Goal: Task Accomplishment & Management: Use online tool/utility

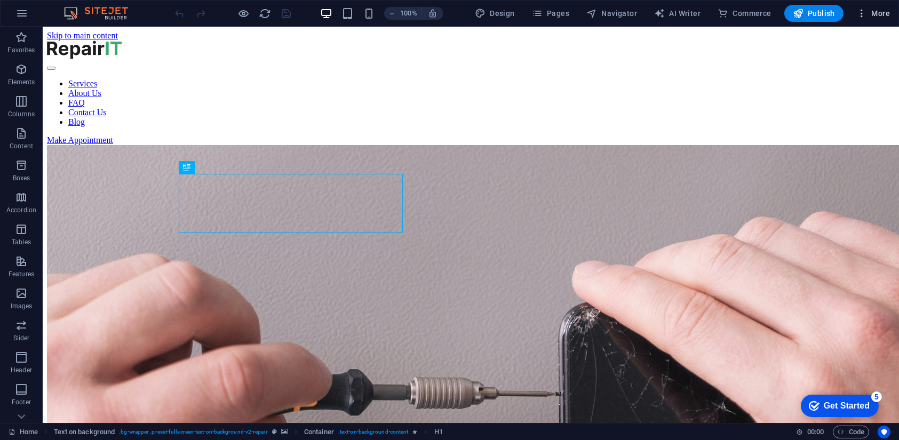
click at [863, 8] on icon "button" at bounding box center [861, 13] width 11 height 11
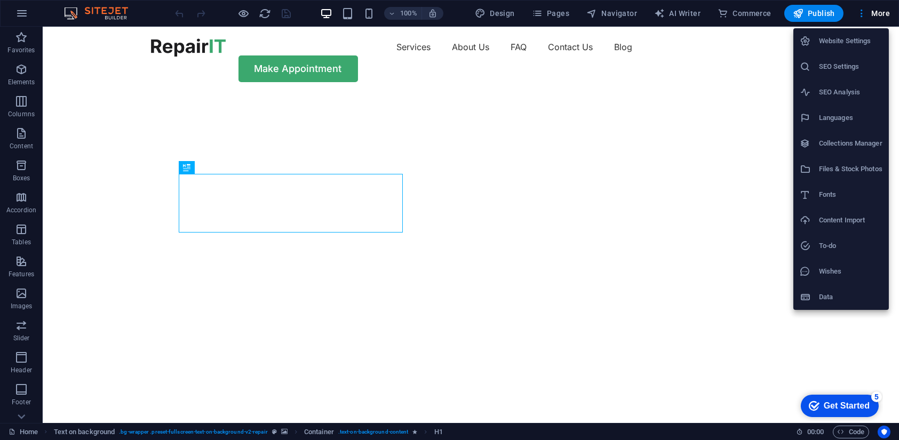
click at [827, 298] on h6 "Data" at bounding box center [850, 297] width 63 height 13
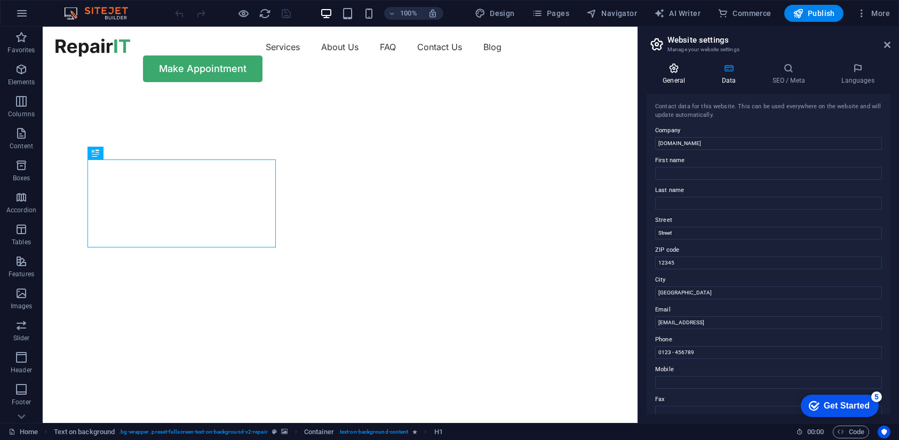
click at [665, 78] on h4 "General" at bounding box center [675, 74] width 59 height 22
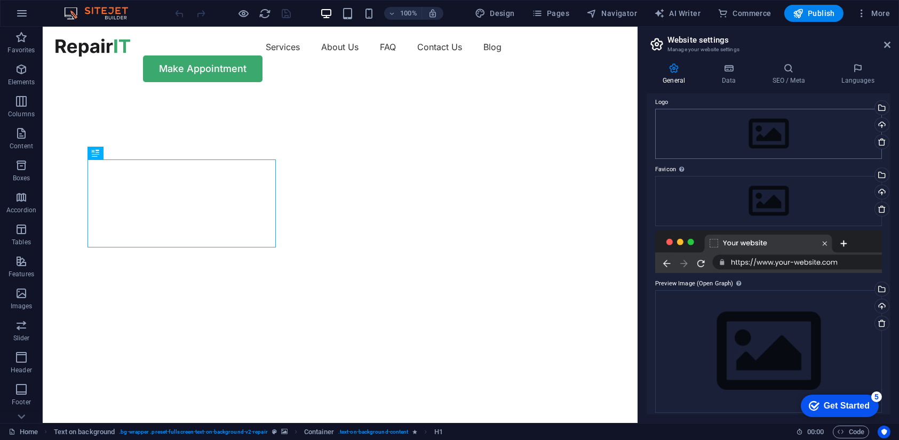
scroll to position [42, 0]
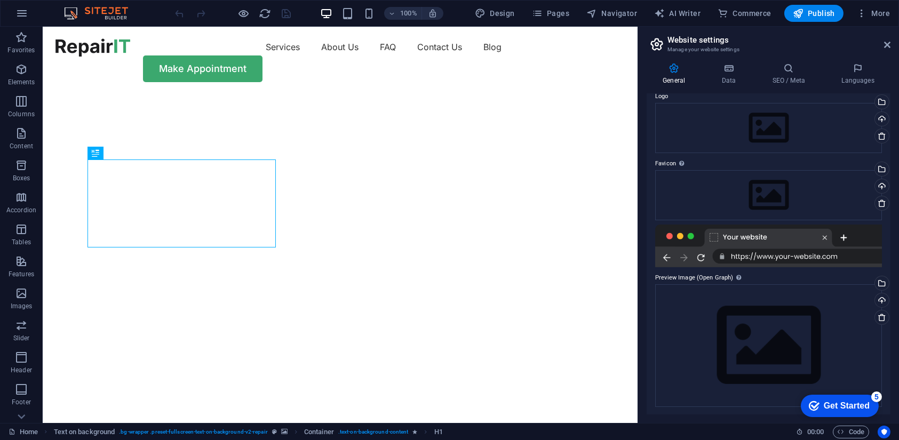
click at [762, 242] on div at bounding box center [768, 246] width 227 height 43
click at [768, 247] on div at bounding box center [768, 246] width 227 height 43
click at [850, 412] on div "checkmark Get Started 5" at bounding box center [839, 405] width 78 height 22
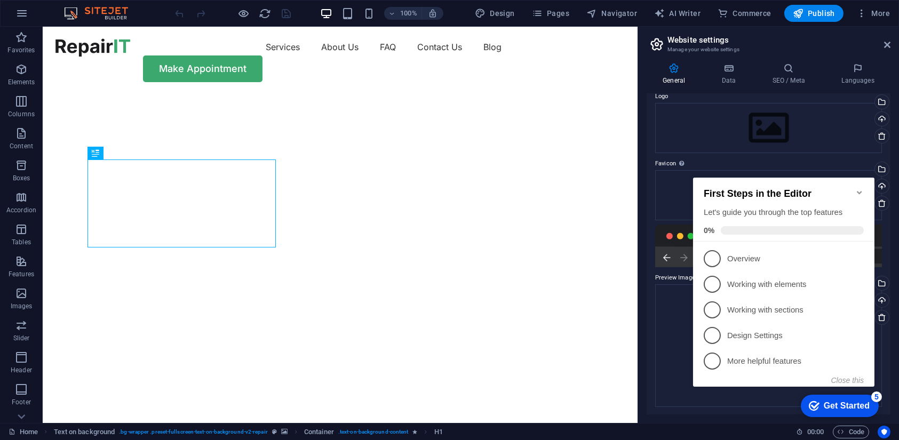
click at [867, 181] on div "First Steps in the Editor Let's guide you through the top features 0%" at bounding box center [782, 209] width 181 height 64
click at [859, 190] on icon "Minimize checklist" at bounding box center [858, 191] width 5 height 3
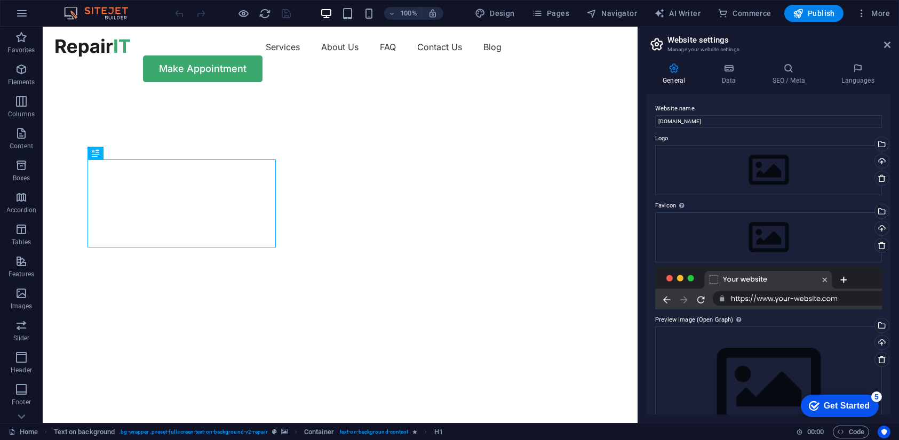
scroll to position [0, 0]
click at [884, 41] on icon at bounding box center [887, 45] width 6 height 9
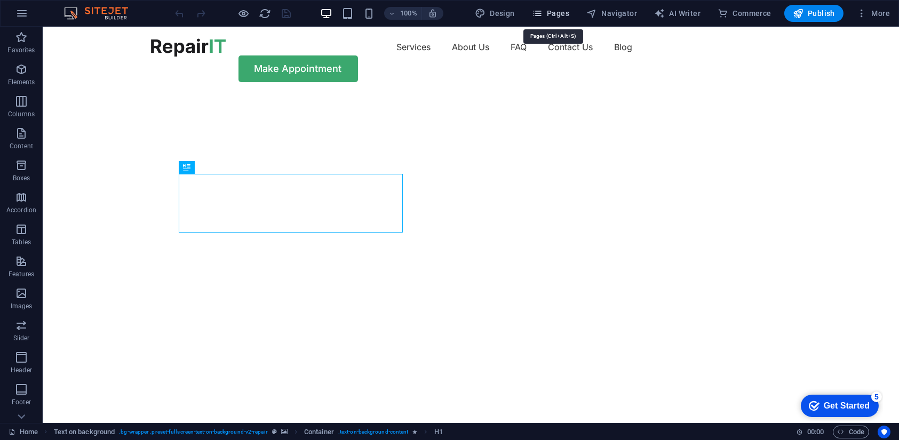
click at [558, 5] on button "Pages" at bounding box center [551, 13] width 46 height 17
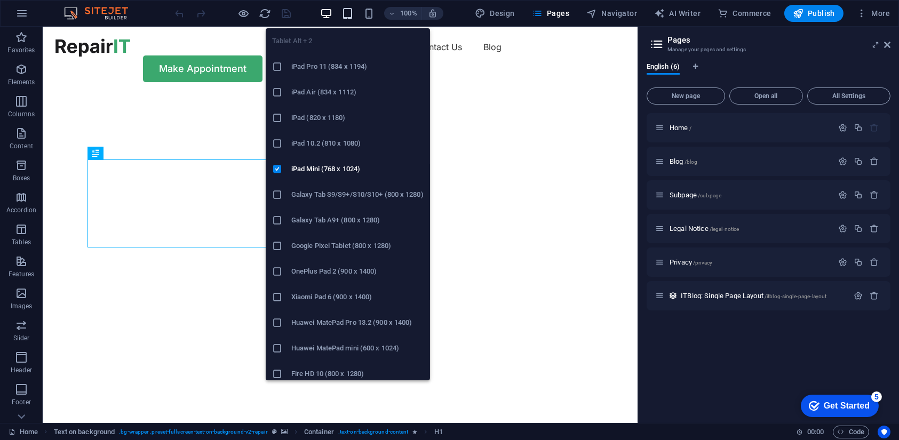
click at [347, 13] on icon "button" at bounding box center [347, 13] width 12 height 12
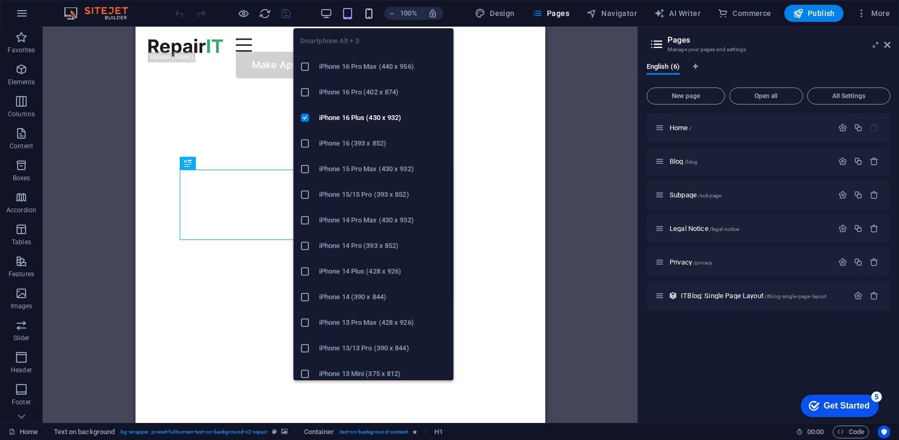
click at [365, 13] on icon "button" at bounding box center [369, 13] width 12 height 12
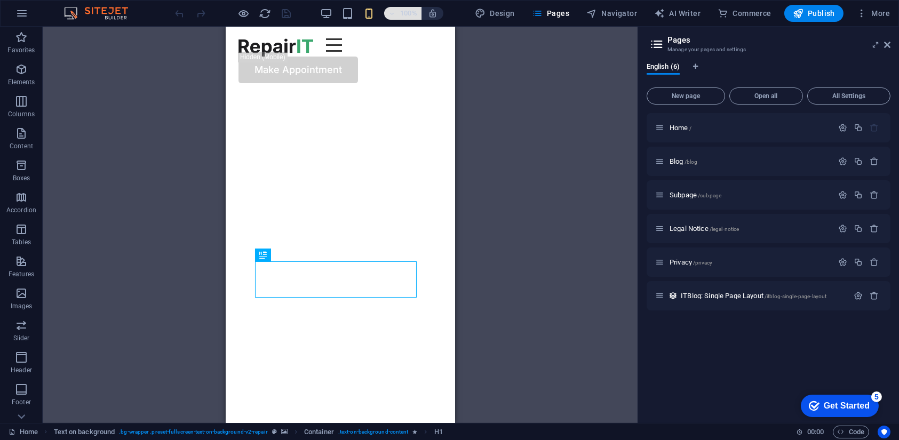
click at [392, 15] on icon "button" at bounding box center [391, 13] width 7 height 7
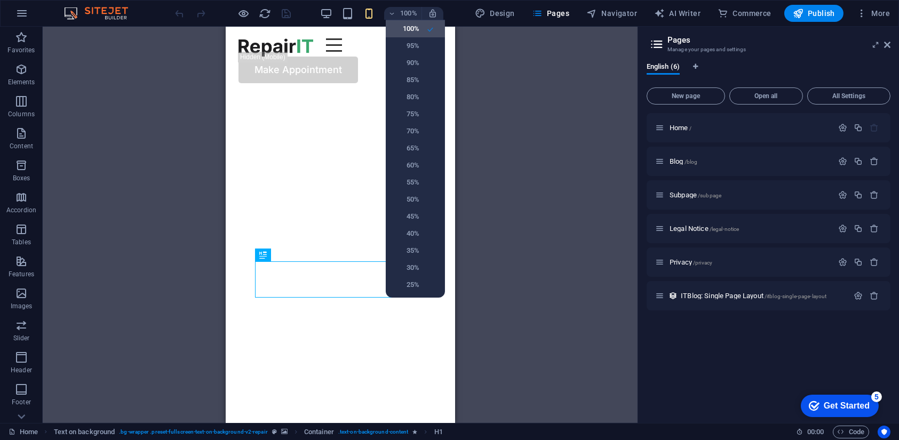
click at [529, 39] on div at bounding box center [449, 220] width 899 height 440
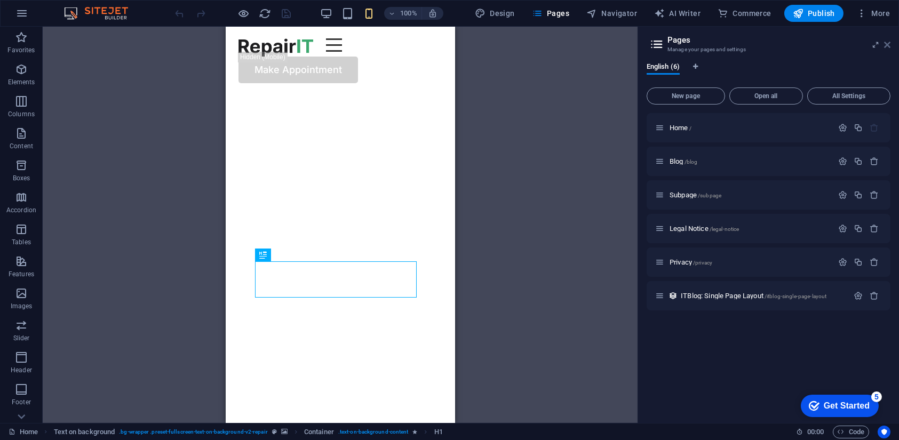
click at [890, 47] on icon at bounding box center [887, 45] width 6 height 9
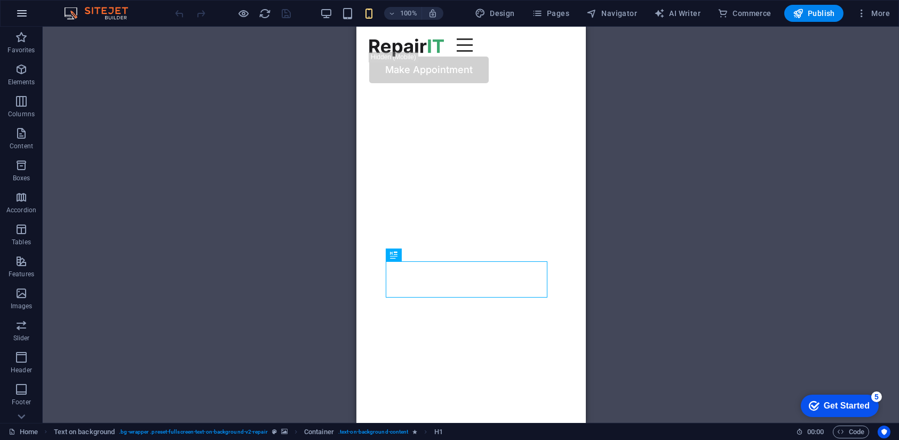
click at [20, 11] on icon "button" at bounding box center [21, 13] width 13 height 13
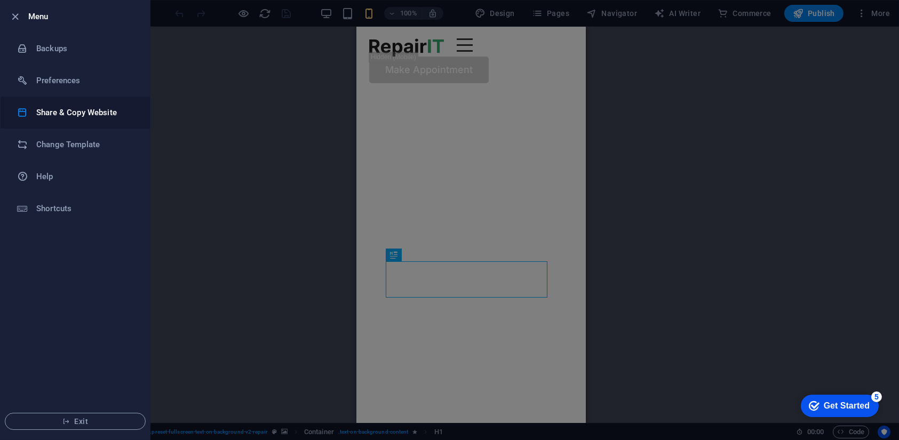
click at [110, 108] on h6 "Share & Copy Website" at bounding box center [85, 112] width 99 height 13
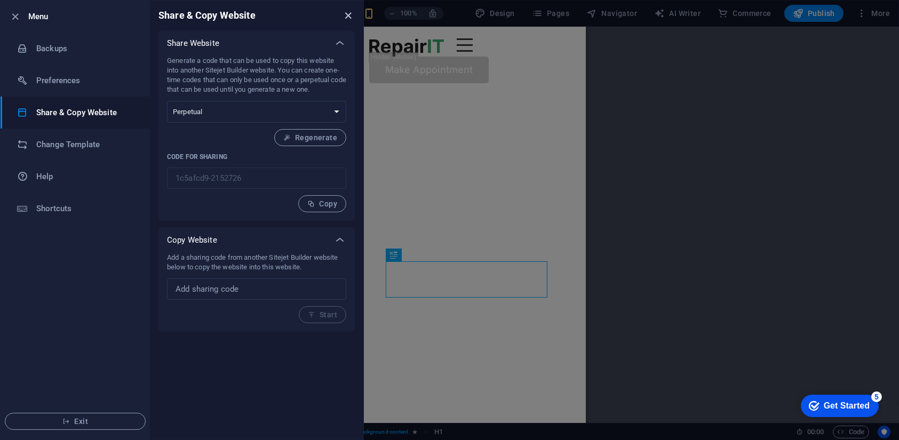
click at [346, 15] on icon "close" at bounding box center [348, 16] width 12 height 12
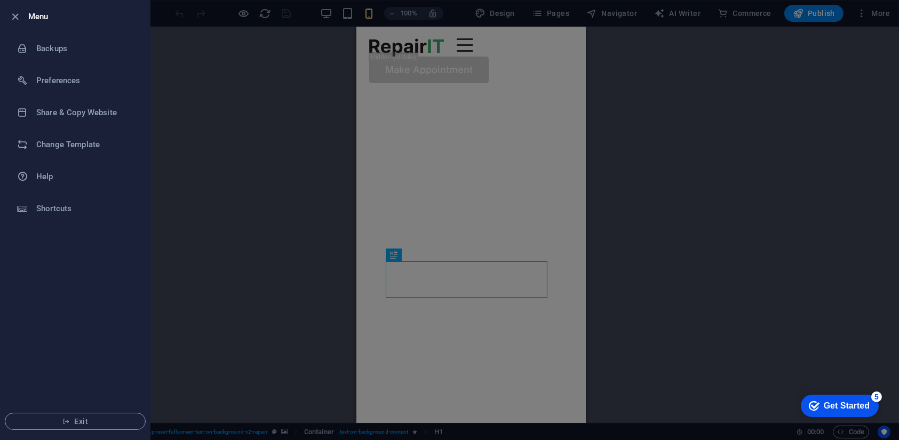
click at [309, 103] on div at bounding box center [449, 220] width 899 height 440
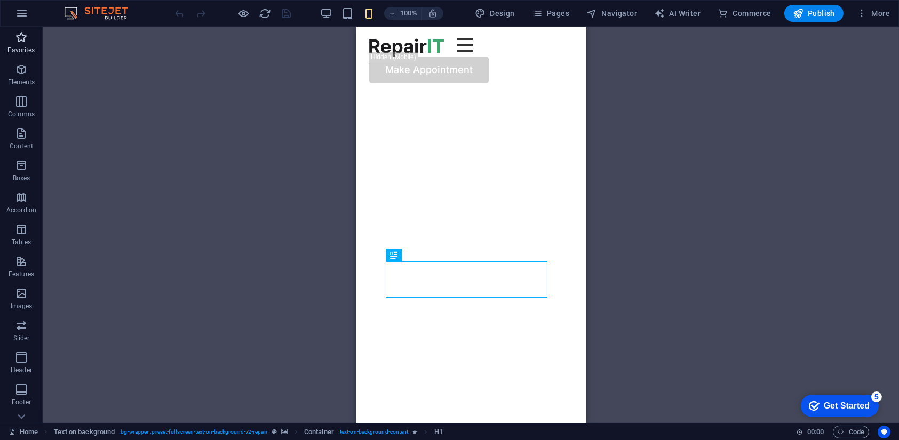
click at [34, 42] on span "Favorites" at bounding box center [21, 44] width 43 height 26
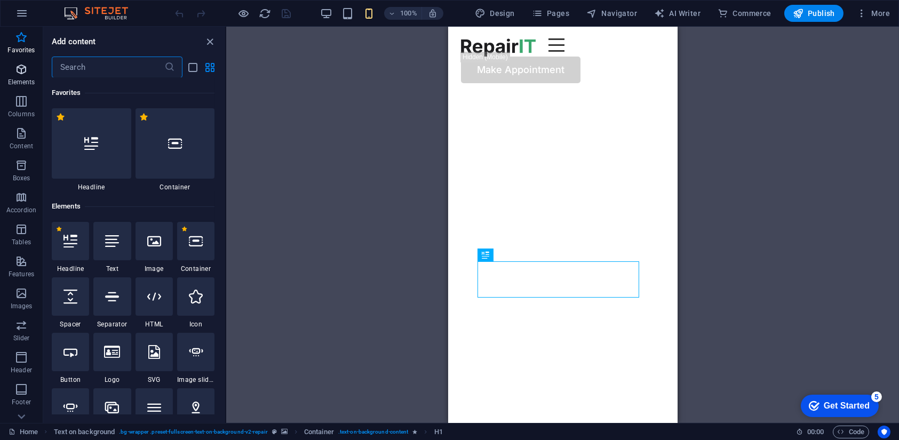
click at [19, 67] on icon "button" at bounding box center [21, 69] width 13 height 13
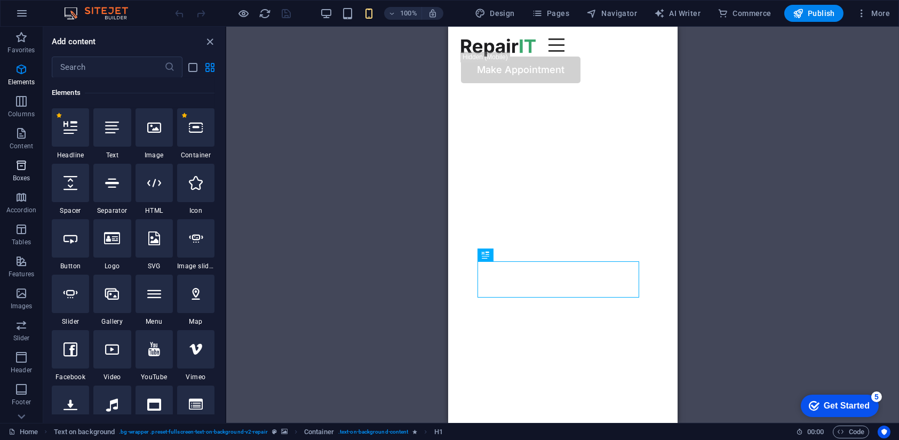
scroll to position [115, 0]
click at [30, 376] on span "Collections" at bounding box center [21, 377] width 43 height 26
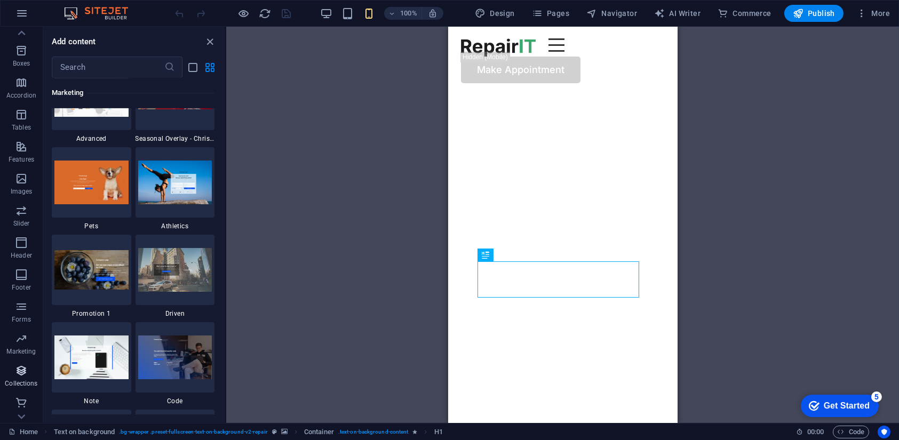
scroll to position [9762, 0]
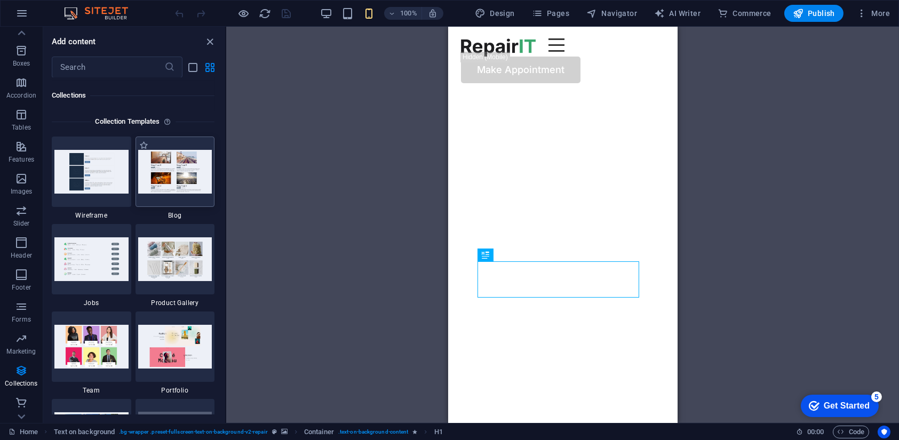
click at [178, 171] on img at bounding box center [175, 171] width 74 height 43
click at [195, 275] on img at bounding box center [175, 258] width 74 height 43
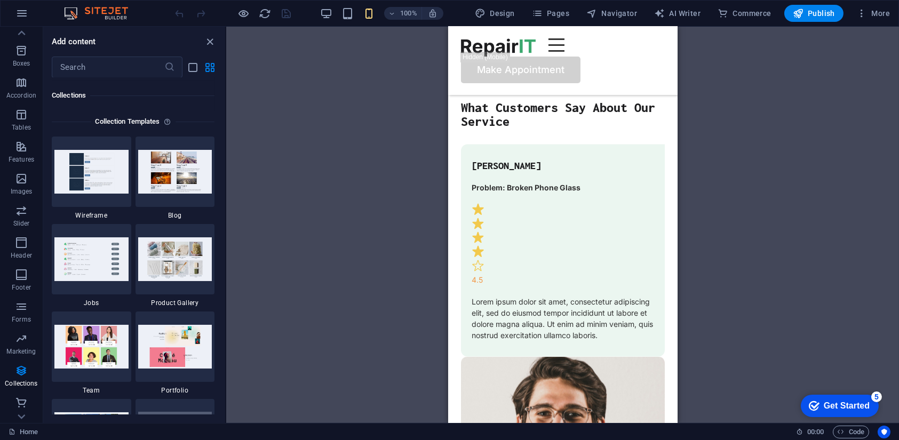
scroll to position [4747, 0]
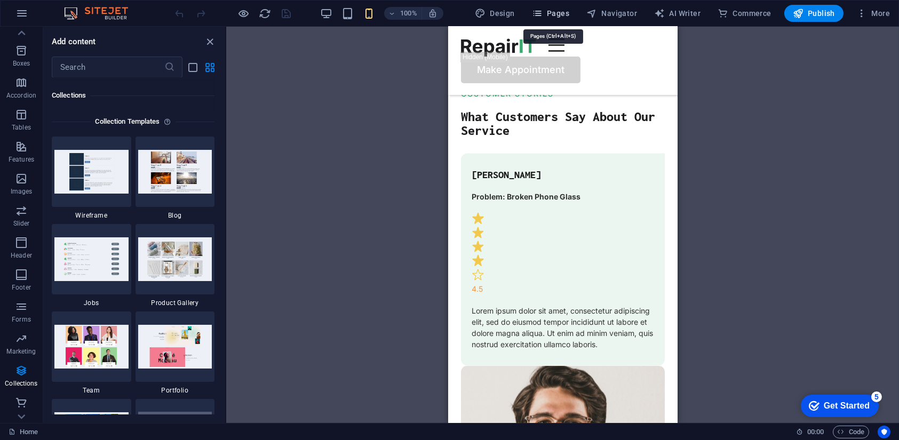
click at [555, 21] on button "Pages" at bounding box center [551, 13] width 46 height 17
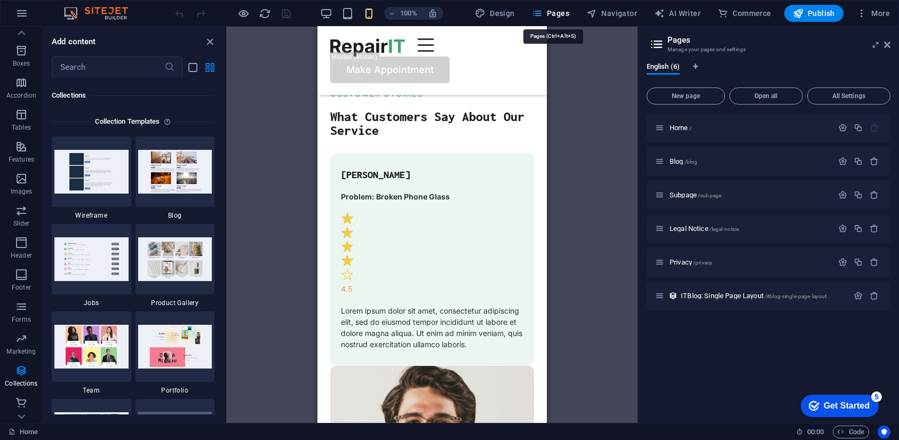
click at [565, 17] on span "Pages" at bounding box center [550, 13] width 37 height 11
click at [320, 11] on div "100% Design Pages Navigator AI Writer Commerce Publish More" at bounding box center [533, 13] width 721 height 17
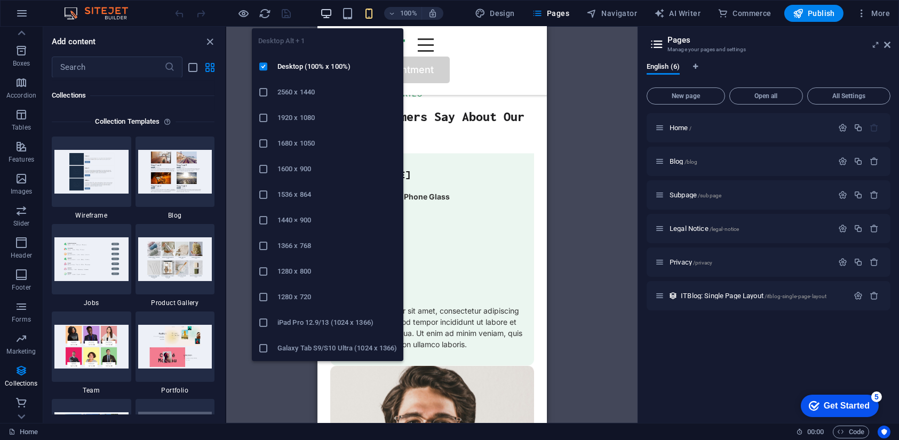
click at [330, 11] on icon "button" at bounding box center [326, 13] width 12 height 12
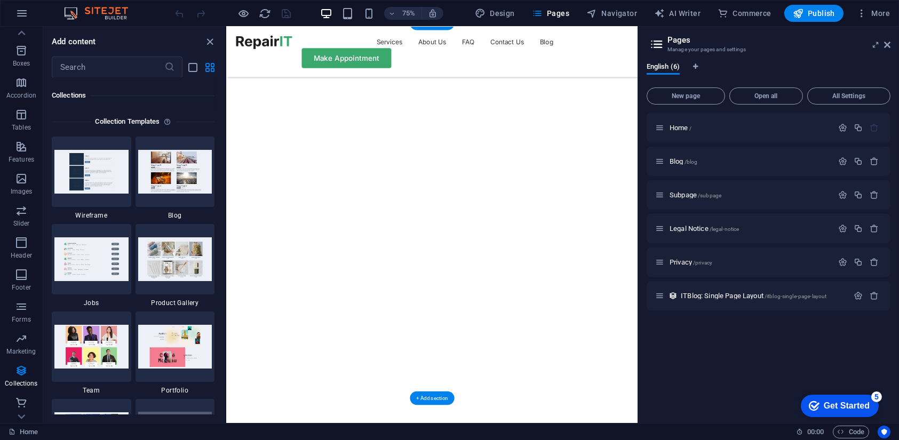
scroll to position [54, 0]
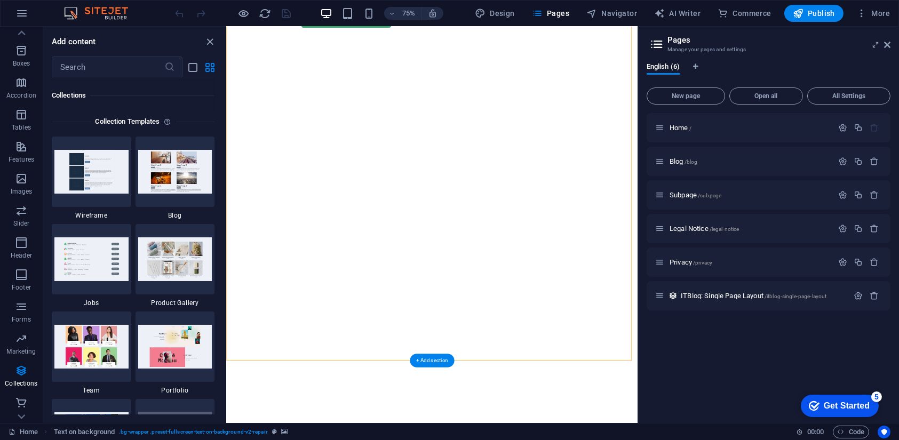
scroll to position [0, 0]
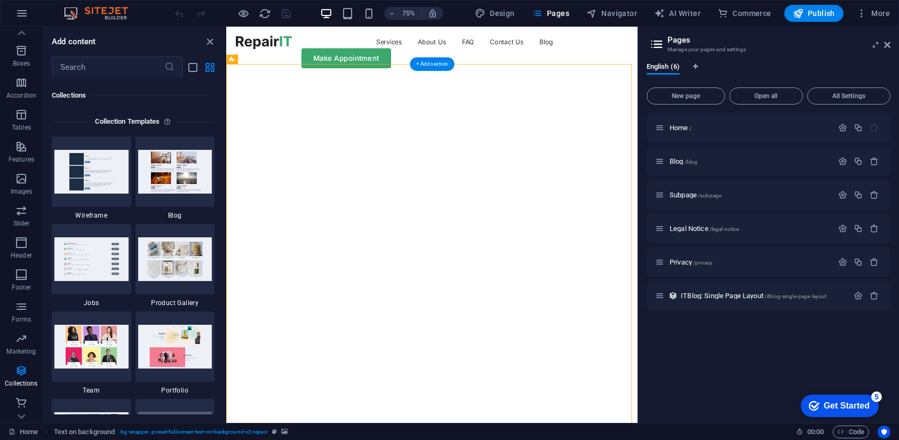
select select "vh"
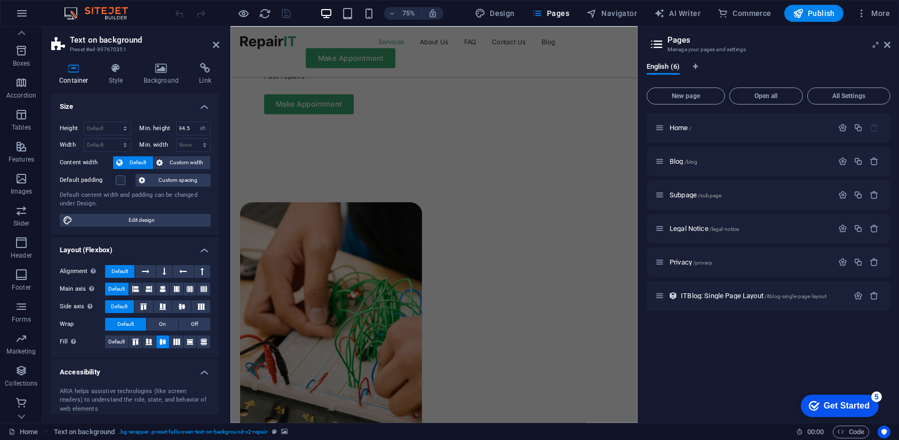
scroll to position [718, 0]
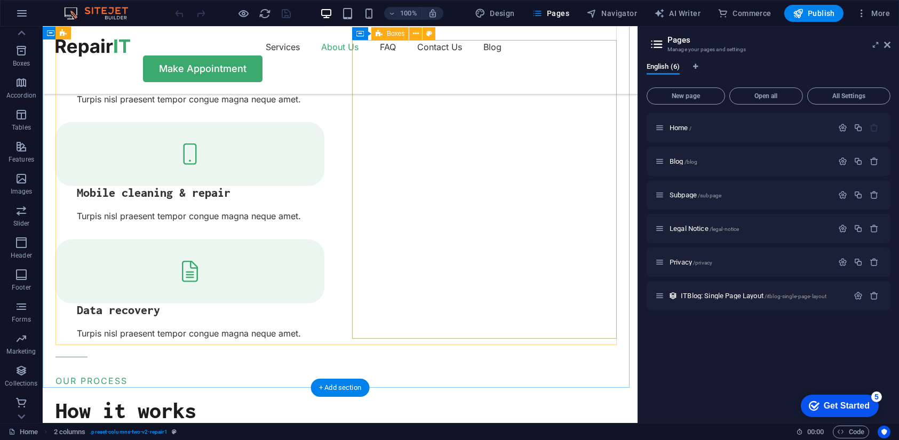
scroll to position [1418, 0]
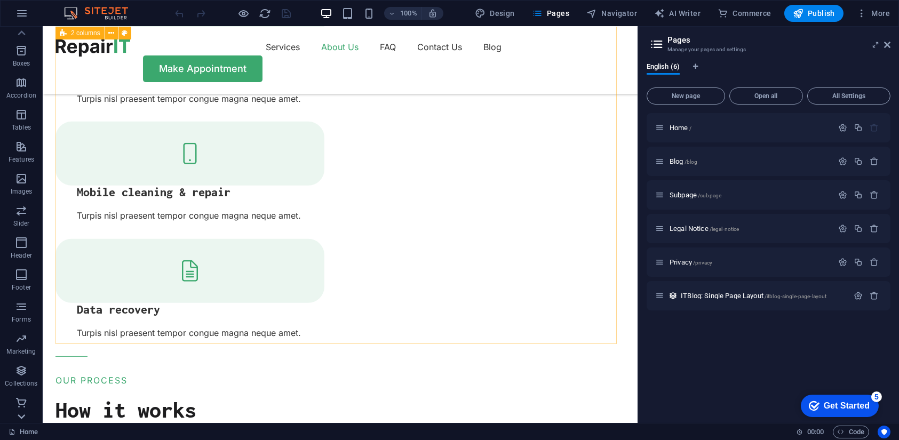
click at [22, 35] on icon at bounding box center [21, 32] width 7 height 5
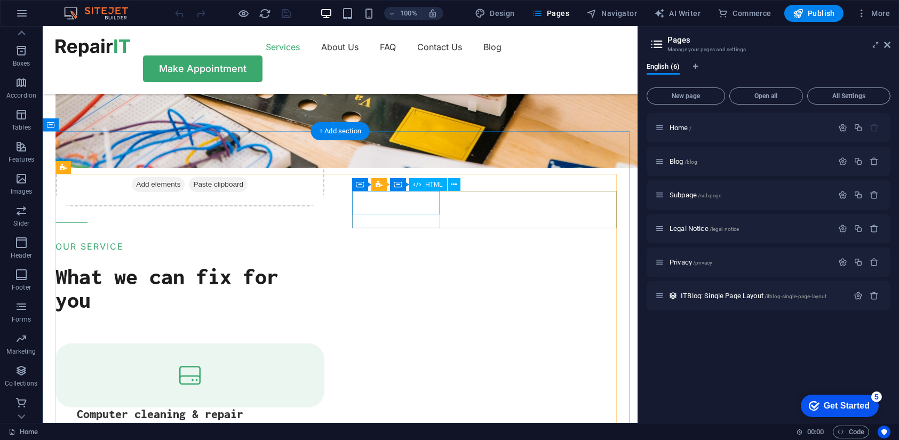
scroll to position [999, 0]
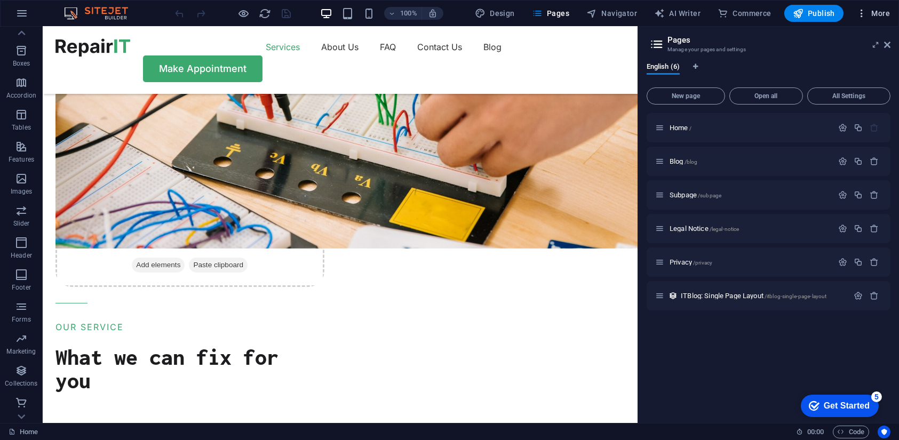
click at [861, 9] on icon "button" at bounding box center [861, 13] width 11 height 11
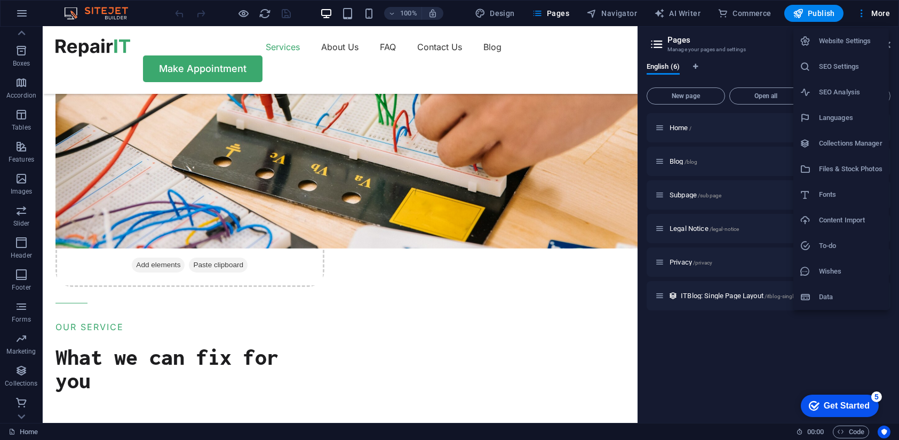
click at [99, 7] on div at bounding box center [449, 220] width 899 height 440
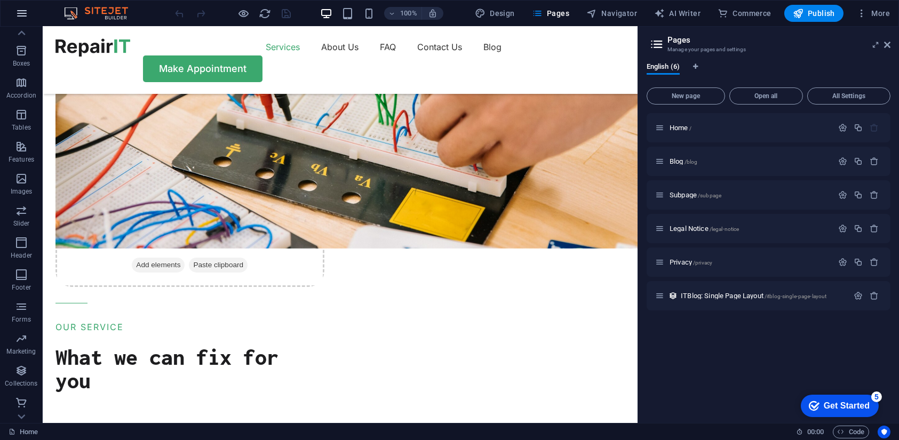
click at [24, 11] on icon "button" at bounding box center [21, 13] width 13 height 13
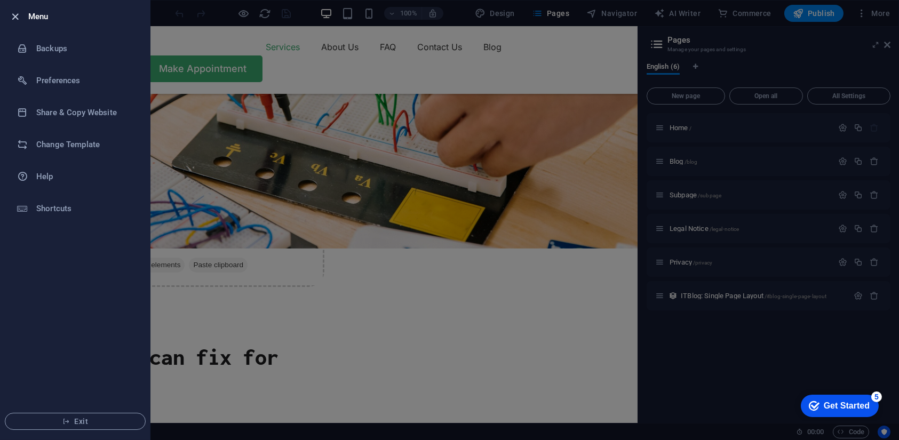
click at [18, 12] on icon "button" at bounding box center [16, 17] width 12 height 12
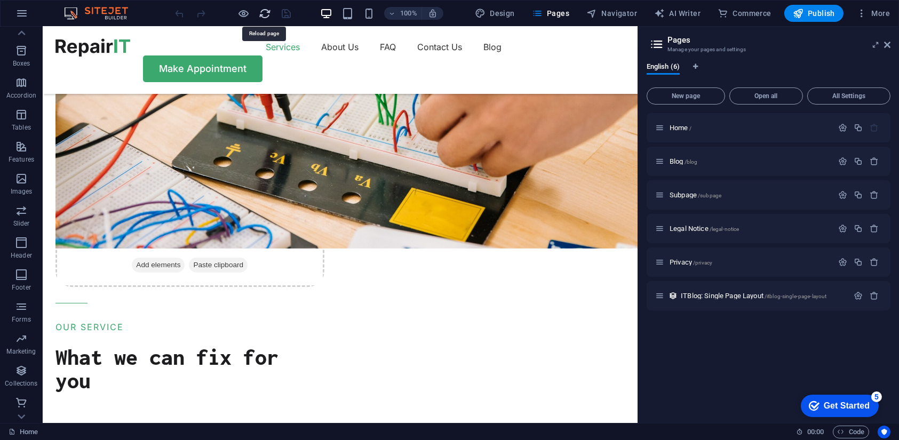
click at [262, 14] on icon "reload" at bounding box center [265, 13] width 12 height 12
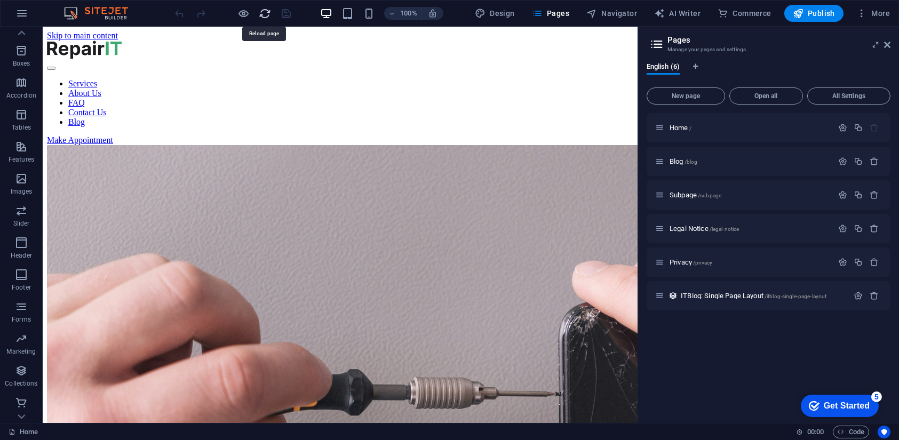
scroll to position [0, 0]
click at [889, 43] on icon at bounding box center [887, 45] width 6 height 9
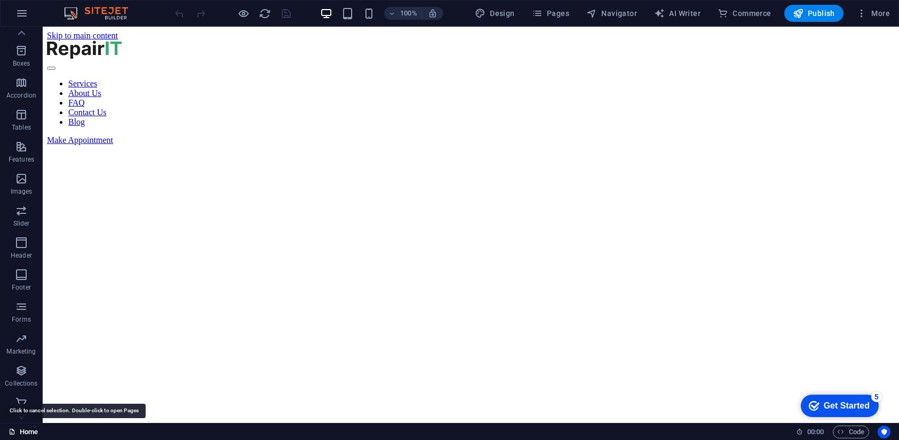
click at [16, 432] on link "Home" at bounding box center [23, 432] width 29 height 13
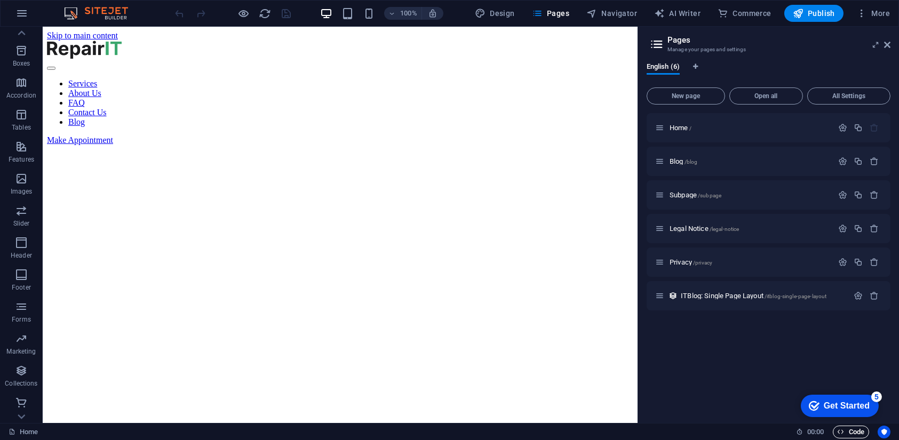
click at [839, 430] on icon "button" at bounding box center [840, 431] width 7 height 7
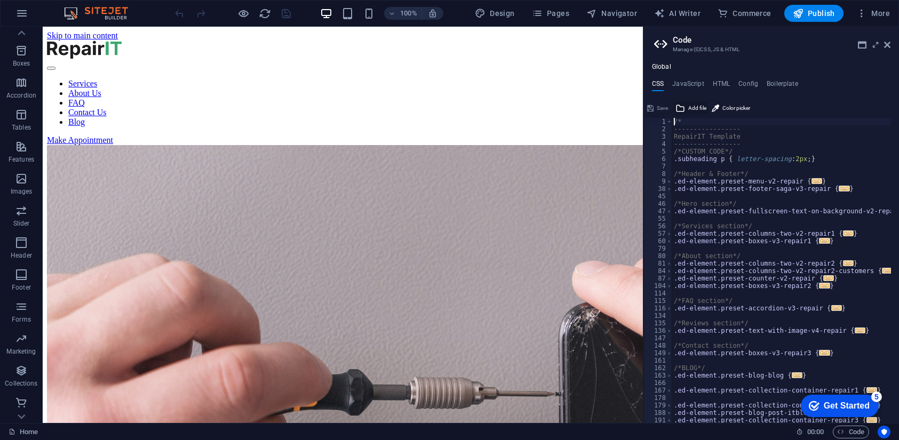
click at [698, 109] on span "Add file" at bounding box center [697, 108] width 18 height 13
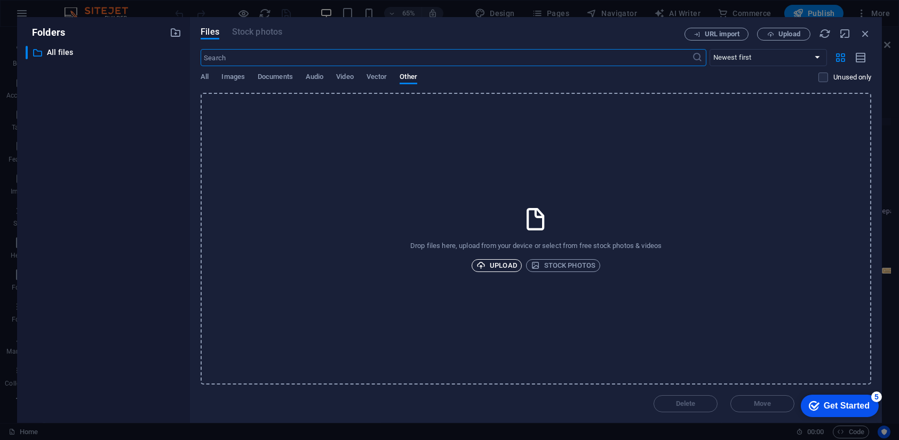
click at [497, 259] on span "Upload" at bounding box center [496, 265] width 41 height 13
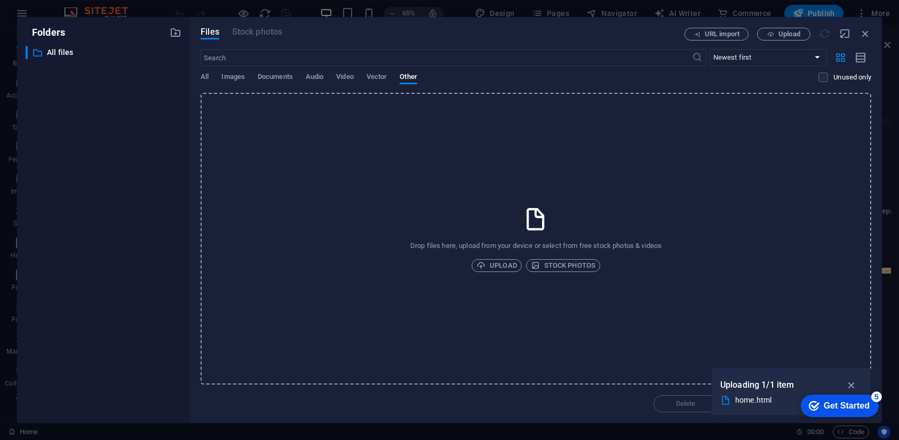
click at [124, 42] on div "Folders ​ All files All files" at bounding box center [104, 220] width 156 height 389
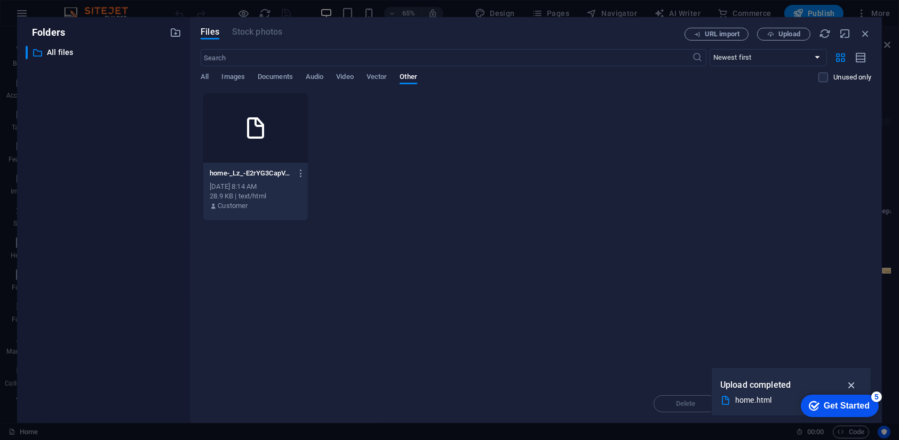
click at [851, 386] on icon "button" at bounding box center [851, 385] width 12 height 12
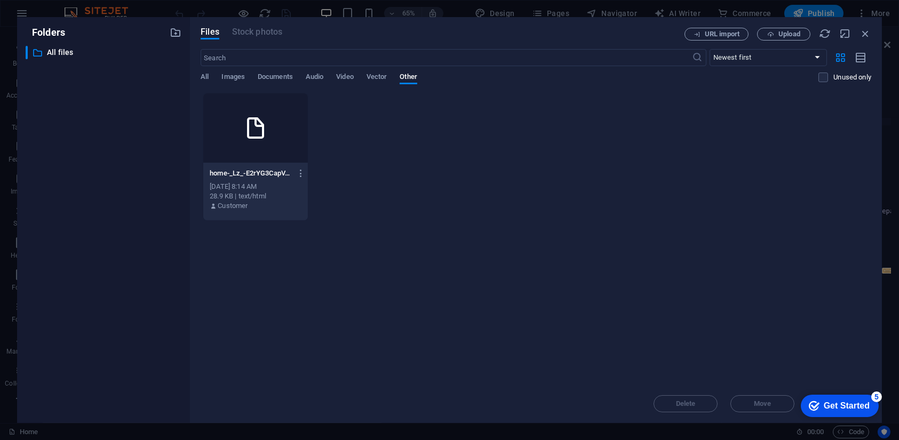
click at [829, 394] on div "checkmark Get Started 5" at bounding box center [839, 405] width 78 height 22
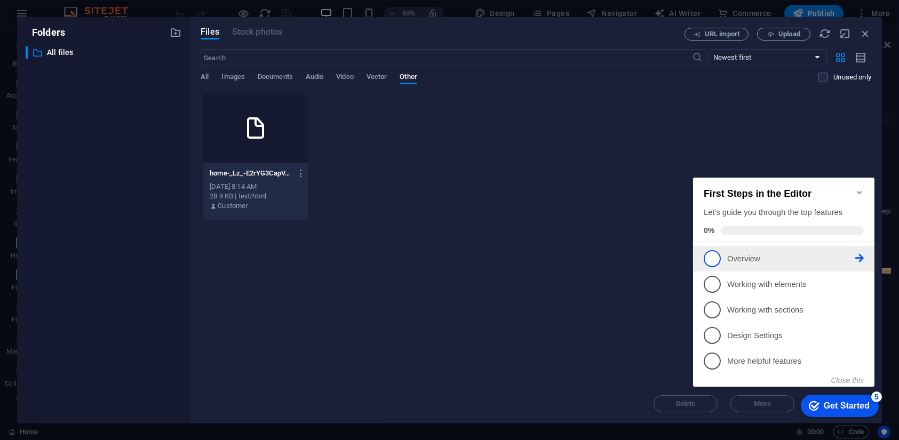
click at [730, 255] on p "Overview - incomplete" at bounding box center [790, 258] width 128 height 11
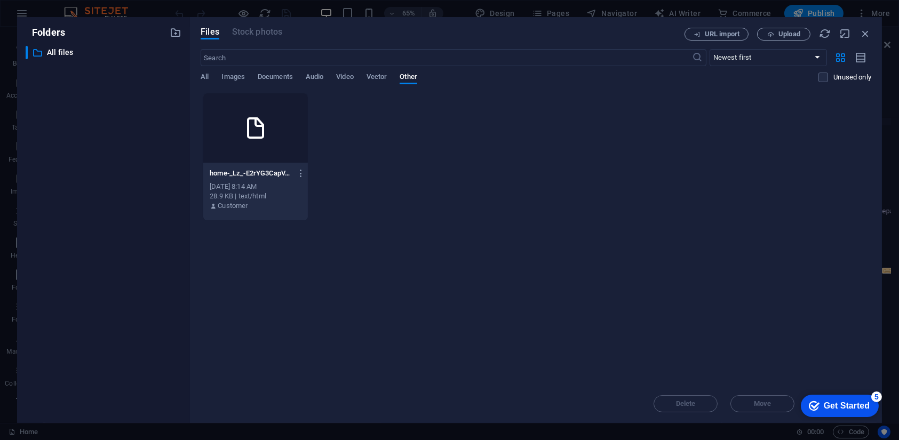
click at [834, 401] on div "Get Started" at bounding box center [846, 406] width 46 height 10
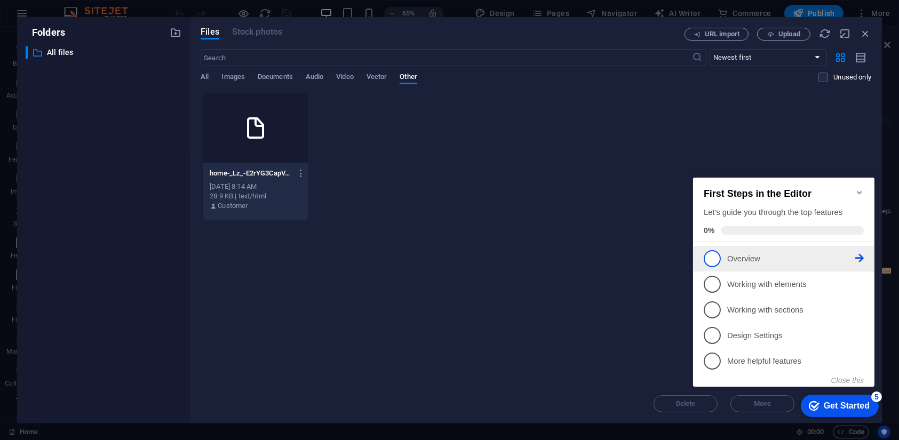
click at [758, 255] on p "Overview - incomplete" at bounding box center [790, 258] width 128 height 11
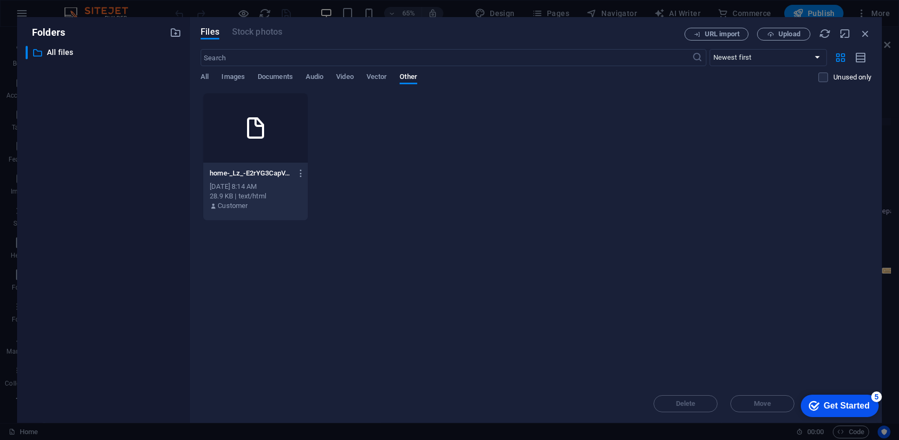
click at [847, 401] on div "Get Started" at bounding box center [846, 406] width 46 height 10
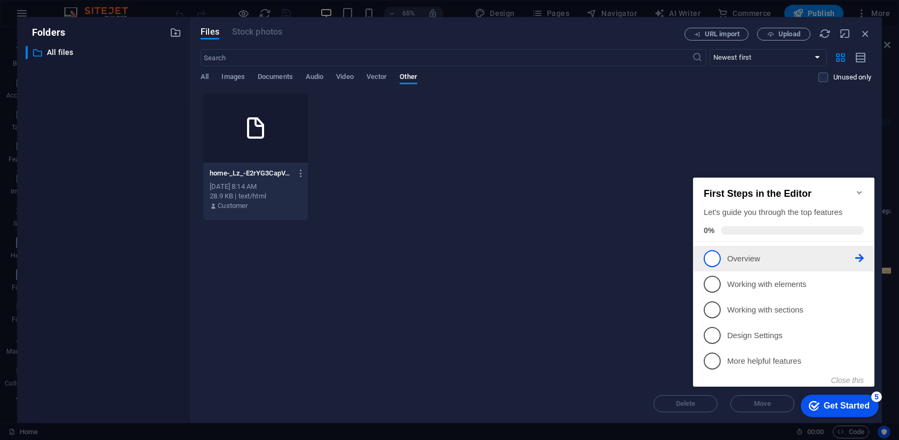
click at [859, 253] on icon at bounding box center [859, 257] width 9 height 9
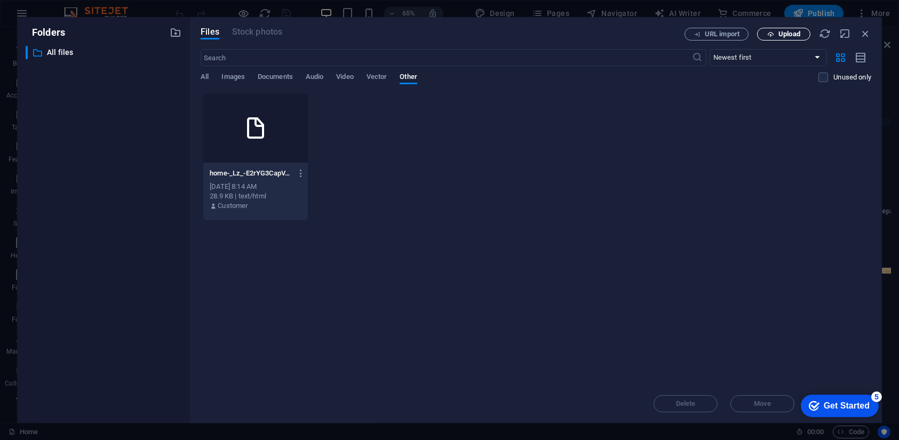
click at [785, 35] on span "Upload" at bounding box center [789, 34] width 22 height 6
click at [860, 32] on icon "button" at bounding box center [865, 34] width 12 height 12
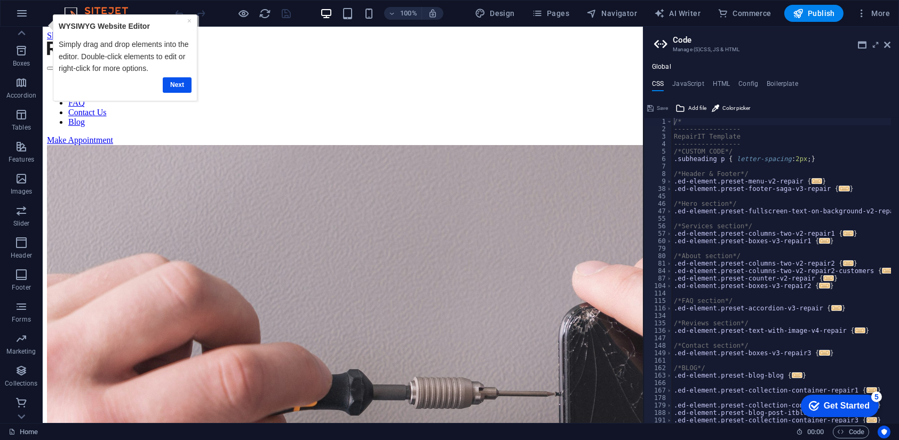
scroll to position [8, 0]
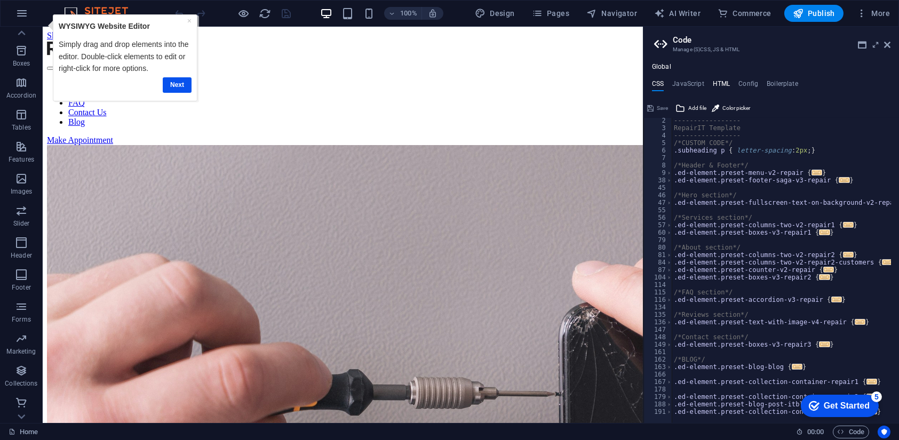
click at [721, 82] on h4 "HTML" at bounding box center [722, 86] width 18 height 12
type textarea "<a href="#main-content" class="button wv-link-content">Skip to main content</a>"
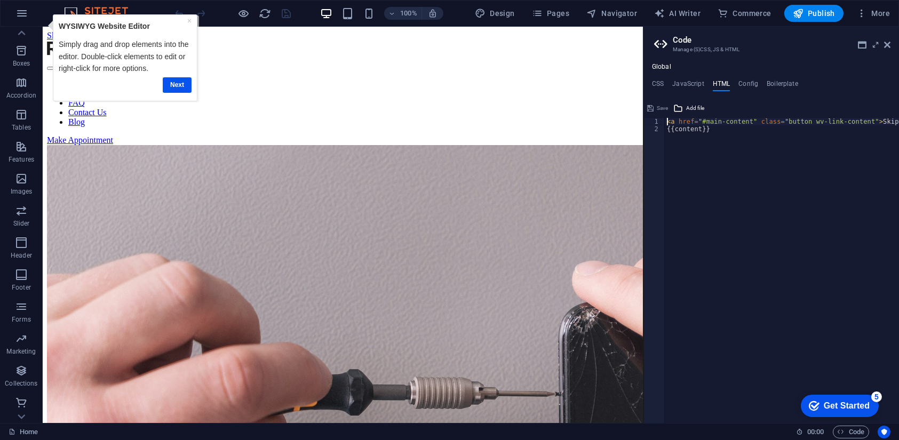
click at [694, 79] on div "Global CSS JavaScript HTML Config Boilerplate /* 2 3 4 5 6 7 8 9 38 45 46 47 55…" at bounding box center [770, 243] width 255 height 360
click at [657, 78] on div "Global CSS JavaScript HTML Config Boilerplate /* 2 3 4 5 6 7 8 9 38 45 46 47 55…" at bounding box center [770, 243] width 255 height 360
click at [656, 75] on div "Global CSS JavaScript HTML Config Boilerplate /* 2 3 4 5 6 7 8 9 38 45 46 47 55…" at bounding box center [770, 243] width 255 height 360
click at [660, 85] on h4 "CSS" at bounding box center [658, 86] width 12 height 12
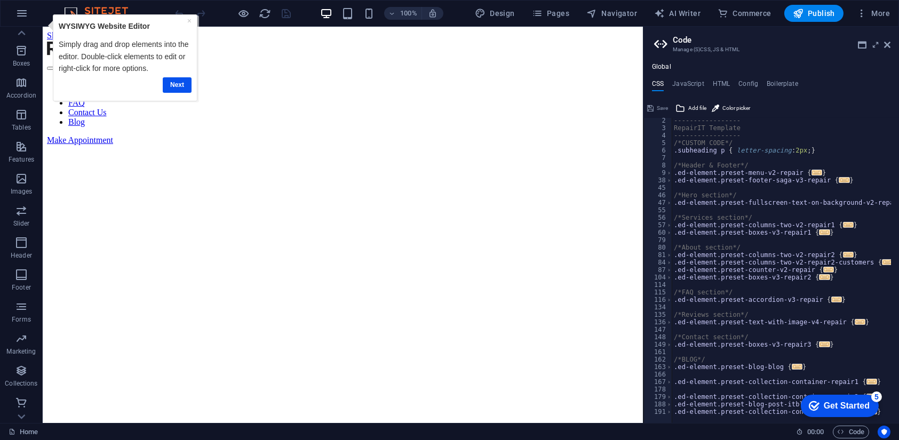
click at [759, 83] on ul "CSS JavaScript HTML Config Boilerplate" at bounding box center [770, 86] width 255 height 12
click at [784, 82] on h4 "Boilerplate" at bounding box center [781, 86] width 31 height 12
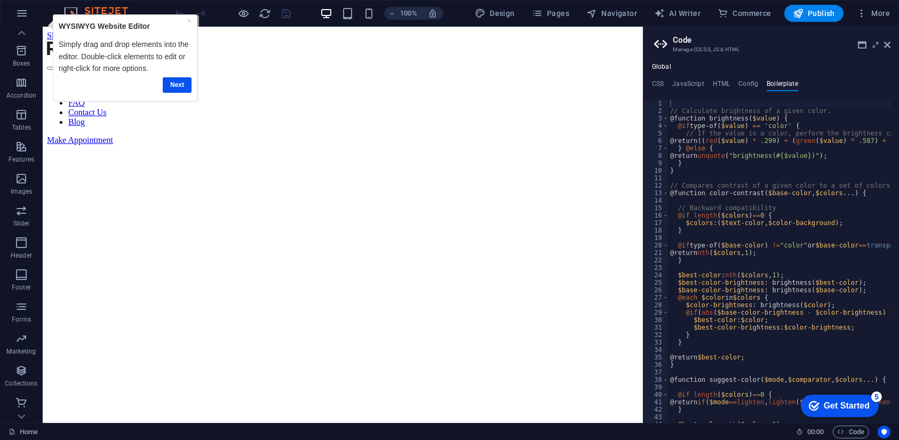
click at [680, 34] on header "Code Manage (S)CSS, JS & HTML" at bounding box center [772, 41] width 236 height 28
click at [692, 43] on h2 "Code" at bounding box center [782, 40] width 218 height 10
click at [656, 77] on div "Global CSS JavaScript HTML Config Boilerplate /* 2 3 4 5 6 7 8 9 38 45 46 47 55…" at bounding box center [770, 243] width 255 height 360
click at [659, 84] on h4 "CSS" at bounding box center [658, 86] width 12 height 12
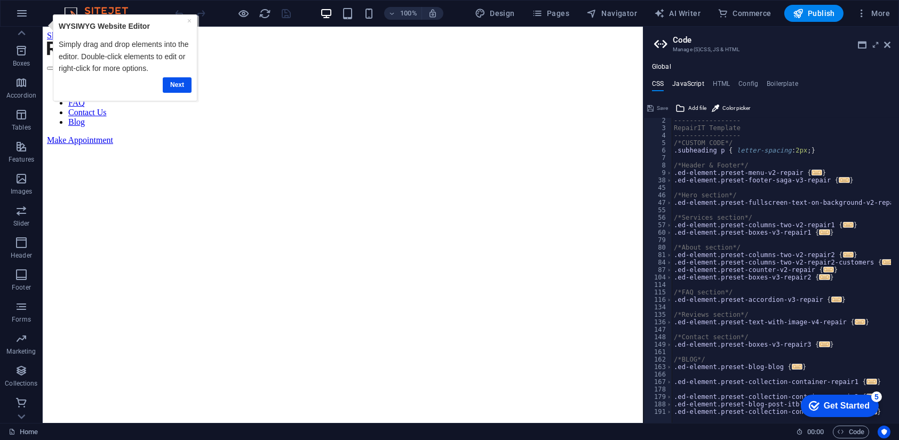
click at [691, 85] on h4 "JavaScript" at bounding box center [687, 86] width 31 height 12
type textarea "/* JS for preset "Menu V2" */"
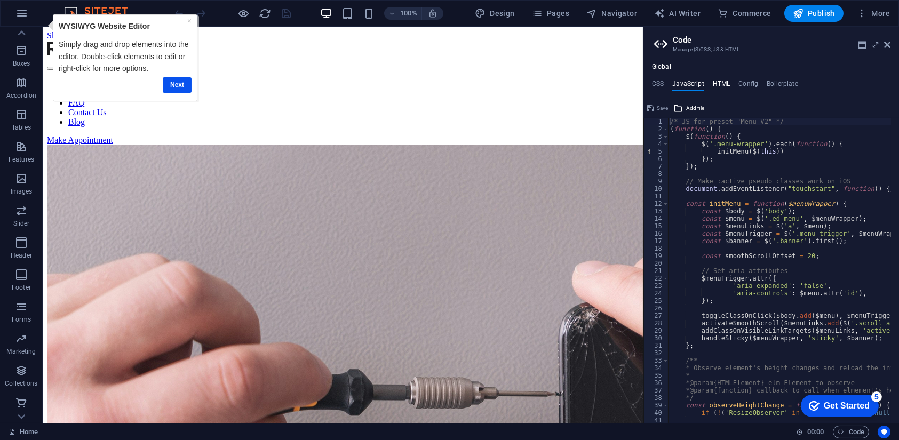
click at [722, 88] on h4 "HTML" at bounding box center [722, 86] width 18 height 12
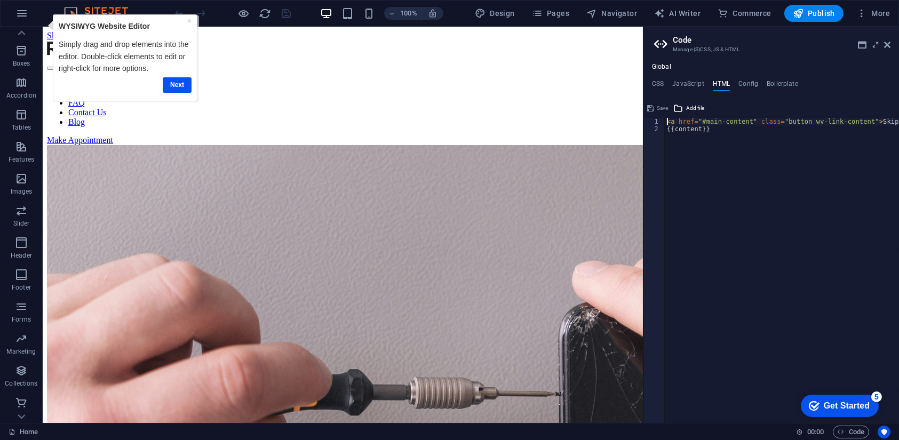
click at [724, 167] on div "< a href = "#main-content" class = "button wv-link-content" > Skip to main cont…" at bounding box center [809, 274] width 288 height 313
type textarea "{{content}}"
click at [747, 84] on h4 "Config" at bounding box center [748, 86] width 20 height 12
type textarea "$color-background: #ffffff;"
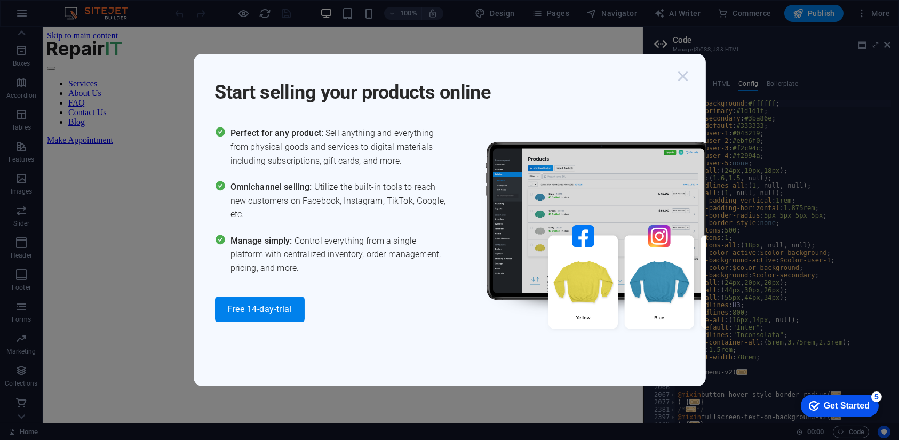
click at [679, 72] on icon "button" at bounding box center [683, 76] width 19 height 19
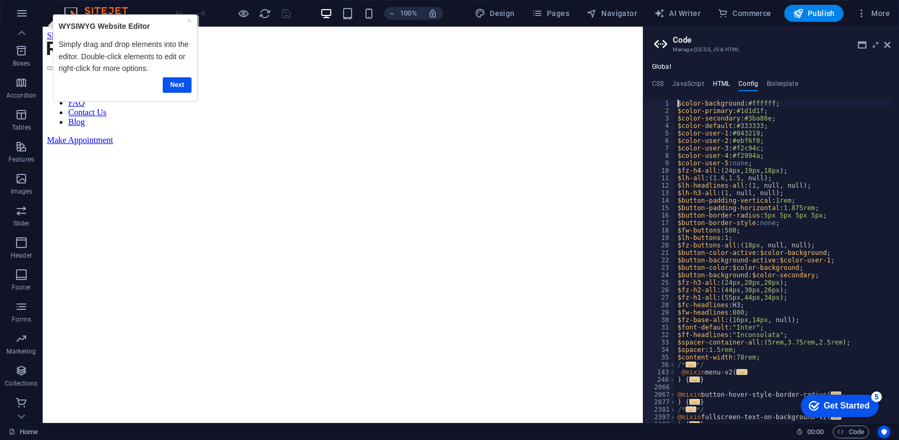
click at [725, 84] on h4 "HTML" at bounding box center [722, 86] width 18 height 12
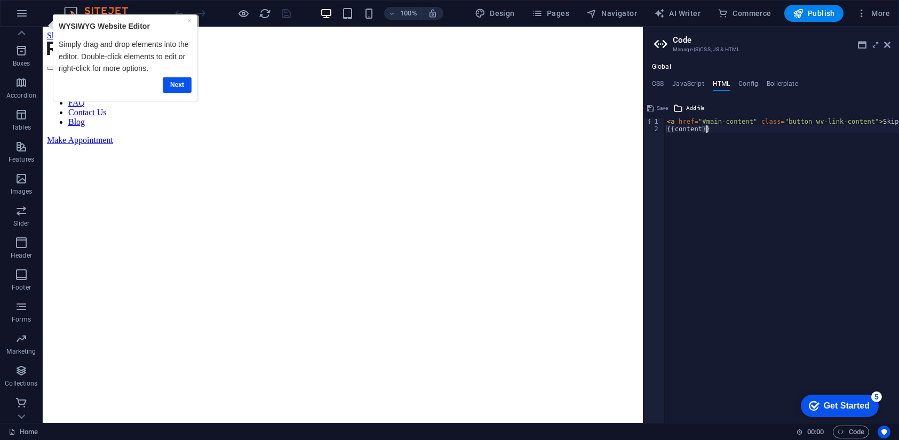
click at [713, 130] on div "< a href = "#main-content" class = "button wv-link-content" > Skip to main cont…" at bounding box center [809, 274] width 288 height 313
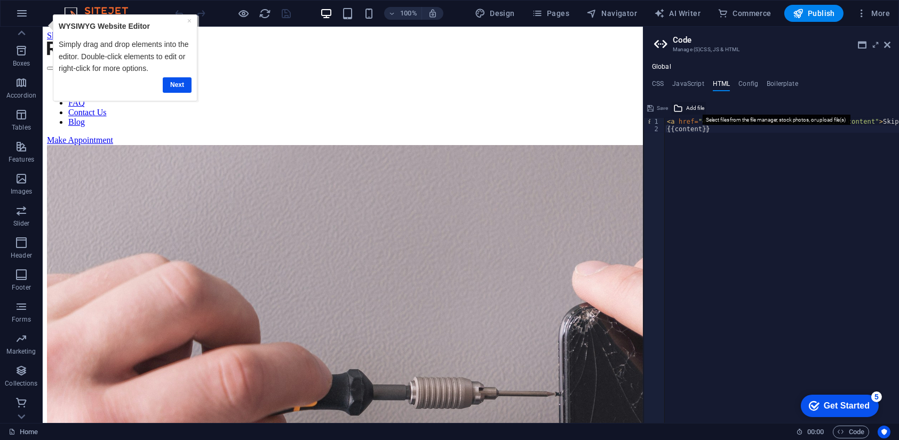
click at [691, 107] on span "Add file" at bounding box center [695, 108] width 18 height 13
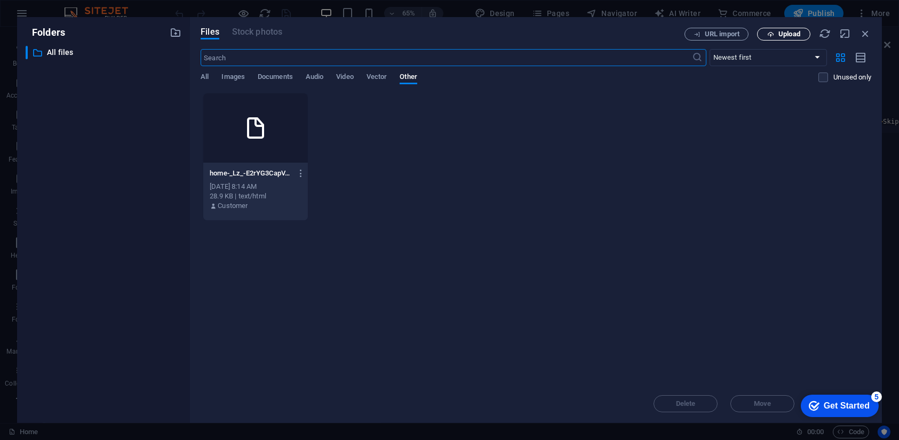
click at [780, 31] on span "Upload" at bounding box center [789, 34] width 22 height 6
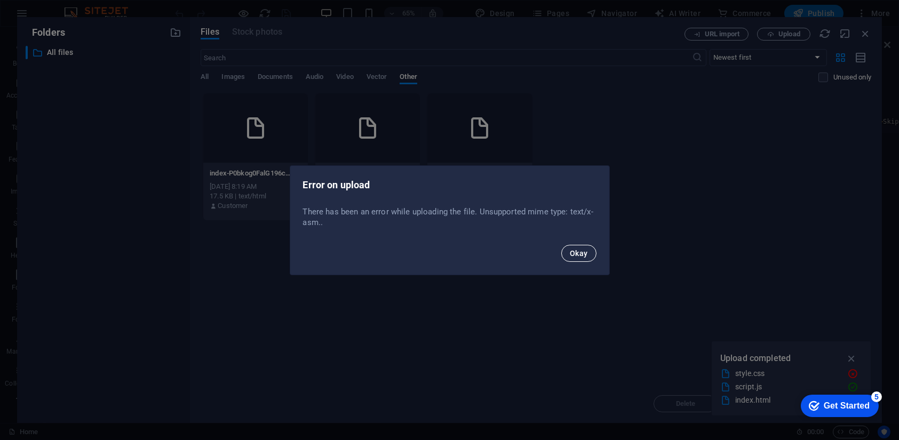
click at [582, 253] on span "Okay" at bounding box center [579, 253] width 18 height 9
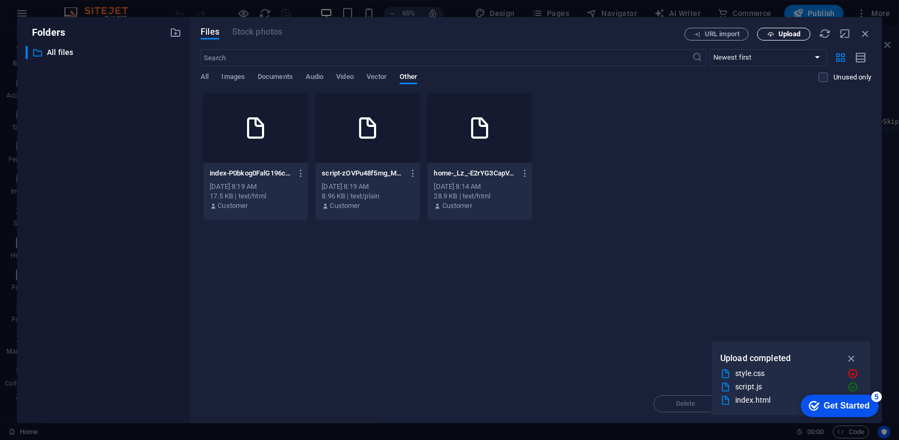
click at [777, 29] on button "Upload" at bounding box center [783, 34] width 53 height 13
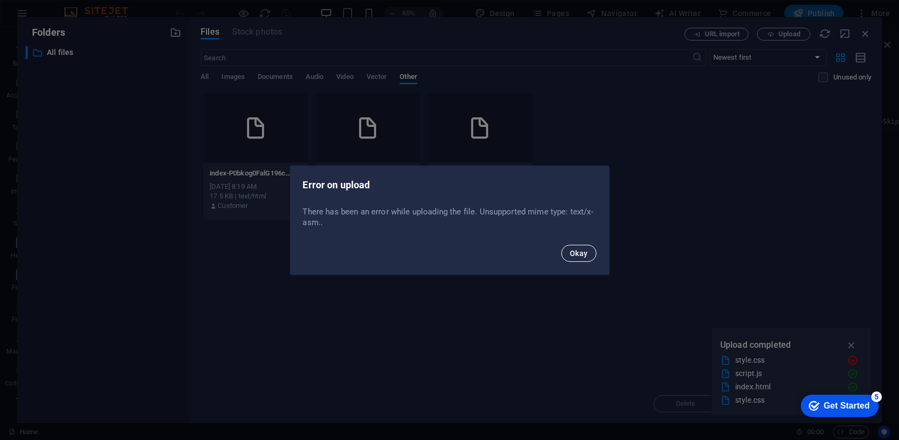
click at [585, 249] on span "Okay" at bounding box center [579, 253] width 18 height 9
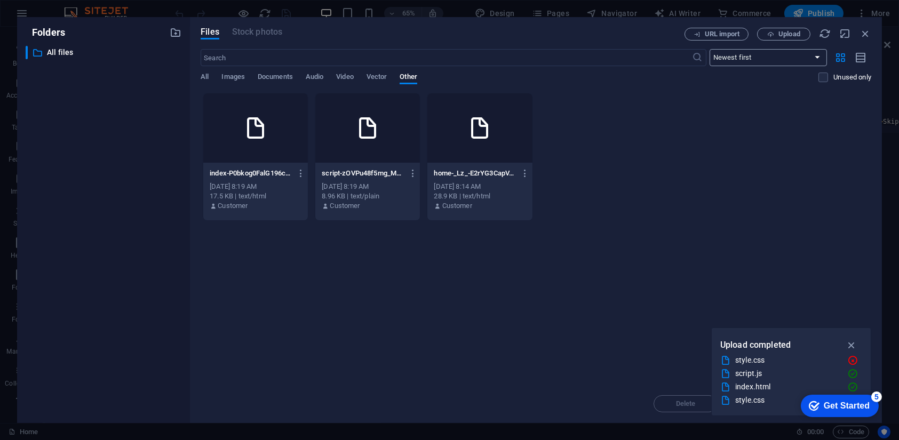
click at [781, 57] on select "Newest first Oldest first Name (A-Z) Name (Z-A) Size (0-9) Size (9-0) Resolutio…" at bounding box center [767, 57] width 117 height 17
click at [779, 33] on span "Upload" at bounding box center [789, 34] width 22 height 6
click at [788, 34] on span "Upload" at bounding box center [789, 34] width 22 height 6
click at [851, 358] on icon "button" at bounding box center [852, 360] width 11 height 11
click at [855, 373] on icon "button" at bounding box center [852, 374] width 11 height 11
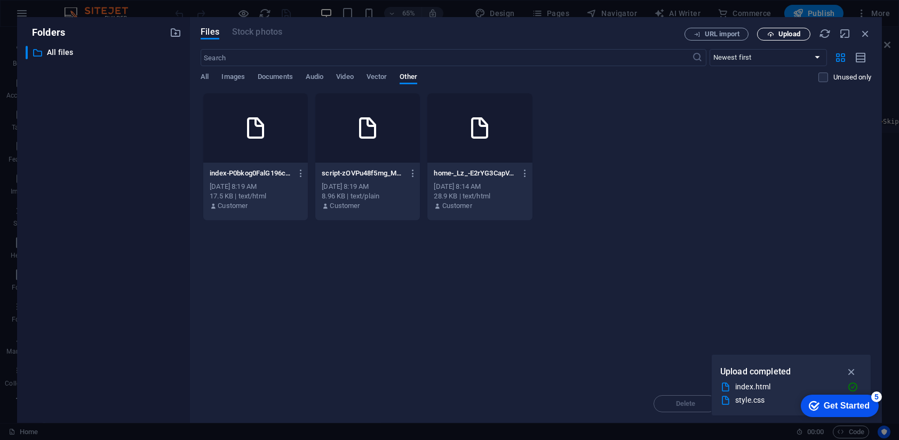
click at [785, 32] on span "Upload" at bounding box center [789, 34] width 22 height 6
click at [148, 38] on div "Folders" at bounding box center [104, 33] width 156 height 14
click at [529, 171] on icon "button" at bounding box center [525, 174] width 10 height 10
click at [509, 377] on h6 "Delete" at bounding box center [531, 380] width 45 height 13
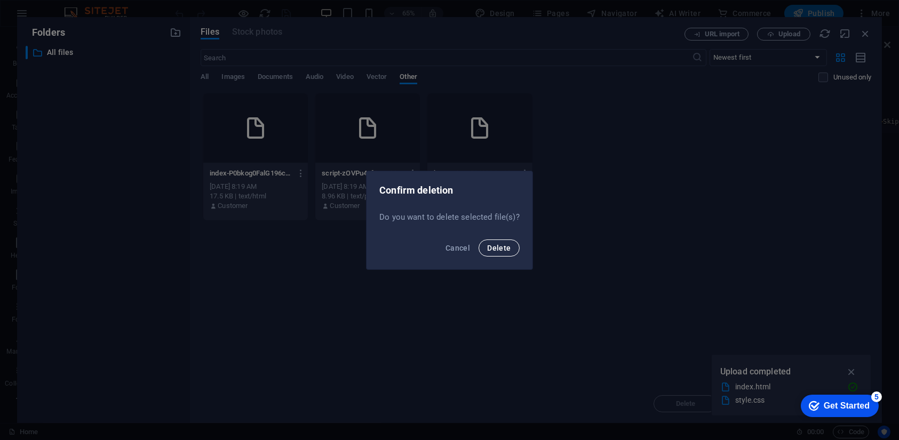
click at [508, 244] on span "Delete" at bounding box center [498, 248] width 23 height 9
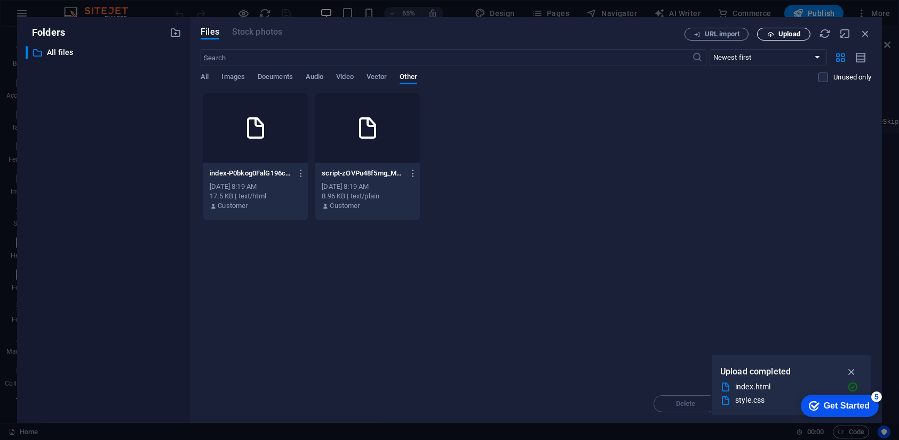
click at [781, 38] on button "Upload" at bounding box center [783, 34] width 53 height 13
click at [669, 235] on div "Drop files here to upload them instantly index-P0bkog0FalG196csV7E8Zw.html inde…" at bounding box center [536, 239] width 670 height 292
click at [868, 55] on button "button" at bounding box center [860, 57] width 21 height 17
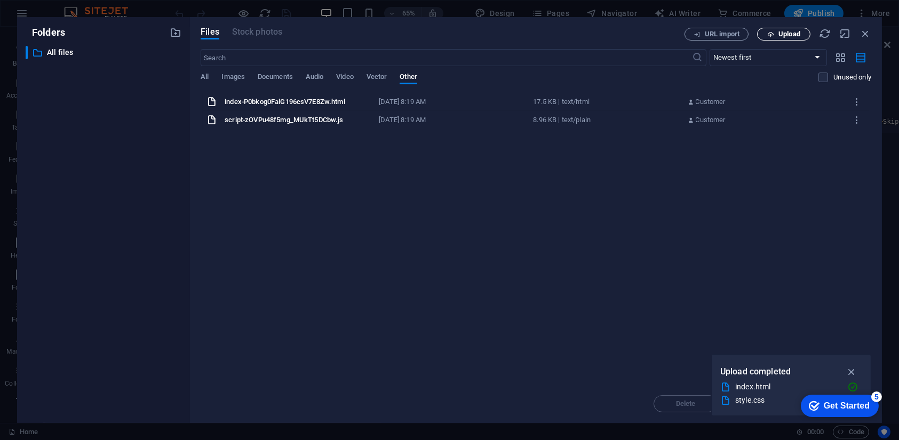
click at [778, 32] on span "Upload" at bounding box center [789, 34] width 22 height 6
click at [176, 35] on icon "button" at bounding box center [176, 33] width 12 height 12
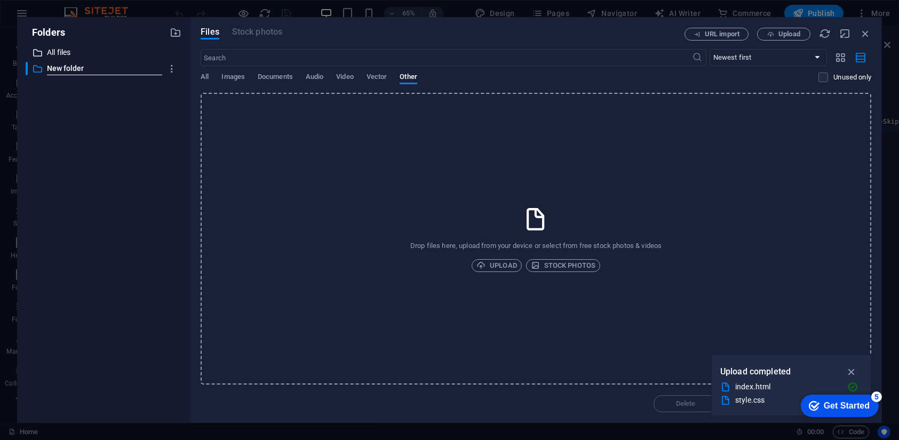
click at [53, 53] on p "All files" at bounding box center [104, 52] width 115 height 12
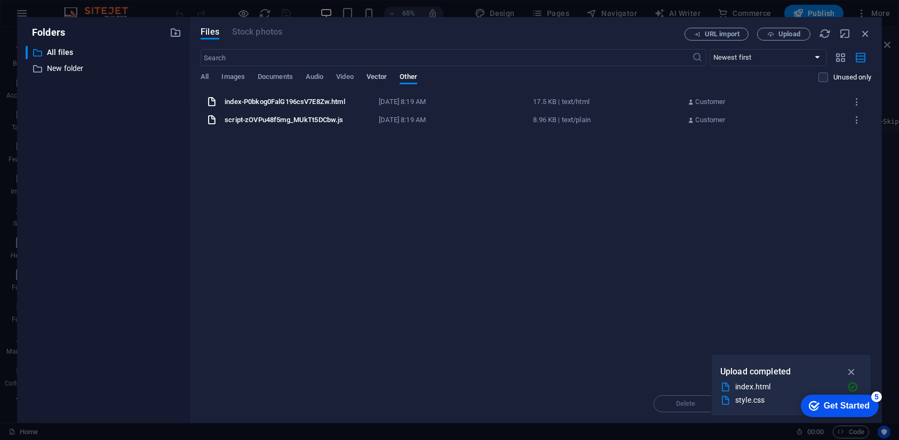
click at [377, 75] on span "Vector" at bounding box center [376, 77] width 21 height 15
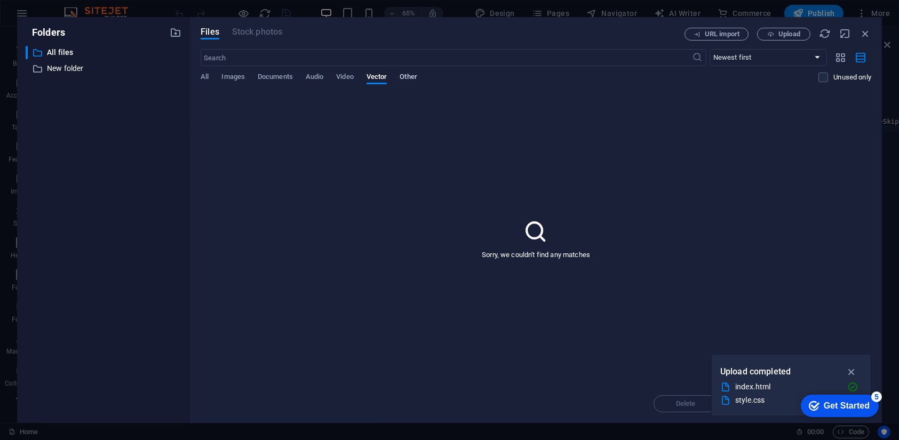
click at [404, 74] on span "Other" at bounding box center [408, 77] width 17 height 15
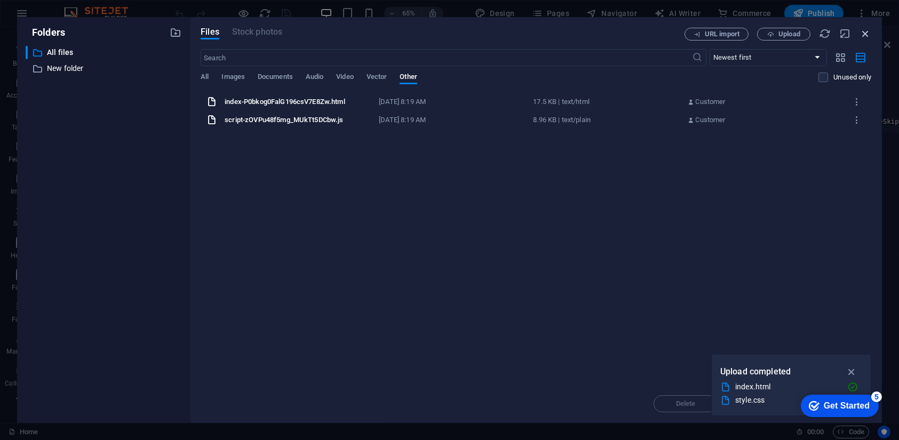
click at [859, 33] on icon "button" at bounding box center [865, 34] width 12 height 12
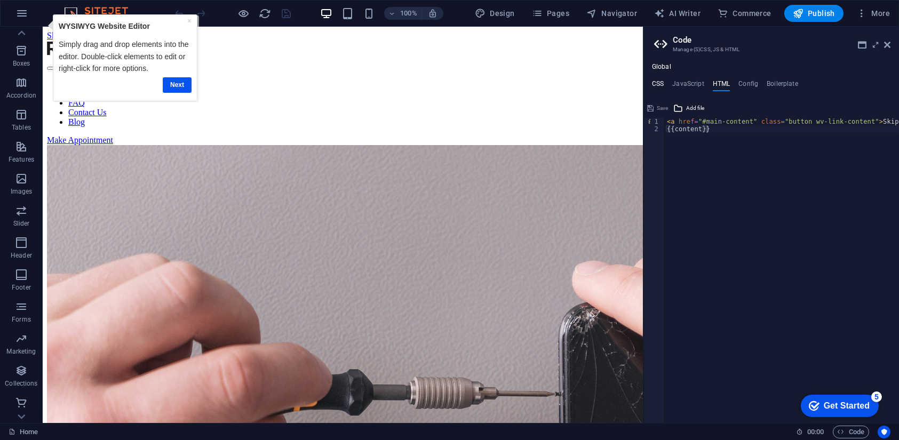
click at [653, 87] on h4 "CSS" at bounding box center [658, 86] width 12 height 12
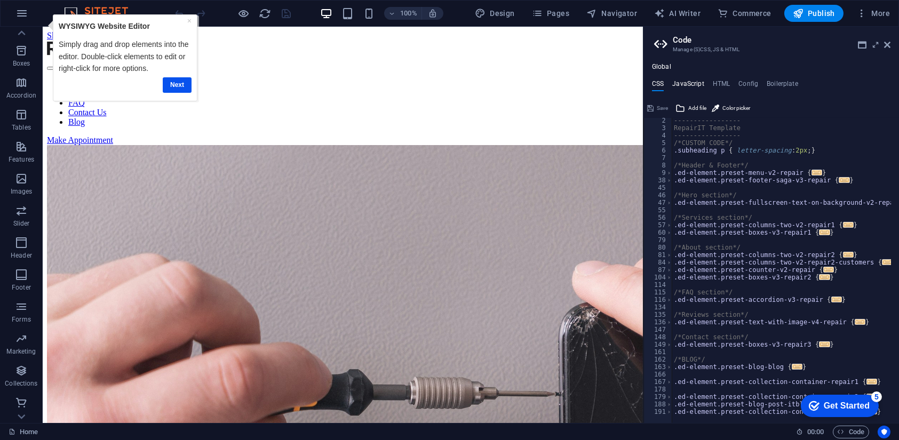
click at [693, 82] on h4 "JavaScript" at bounding box center [687, 86] width 31 height 12
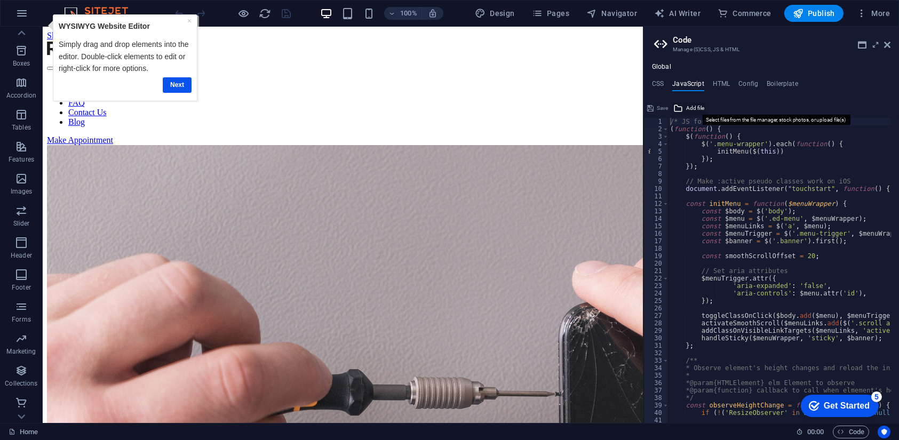
click at [698, 106] on span "Add file" at bounding box center [695, 108] width 18 height 13
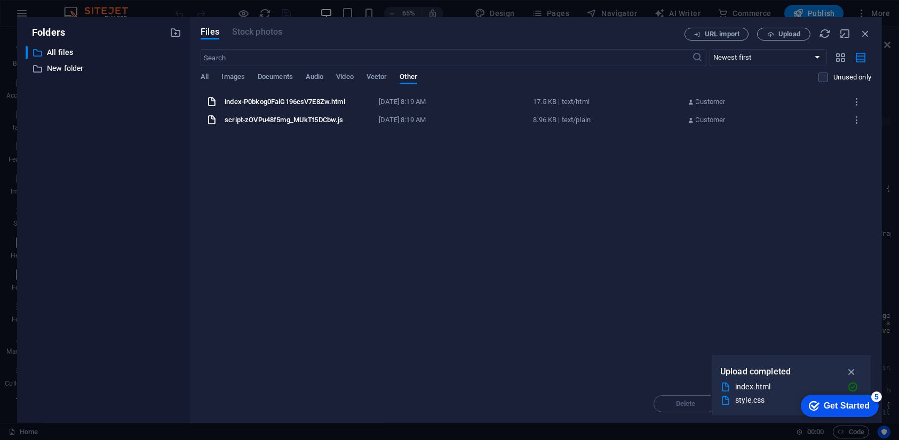
click at [329, 116] on div "script-zOVPu48f5mg_MUkTt5DCbw.js" at bounding box center [299, 120] width 148 height 10
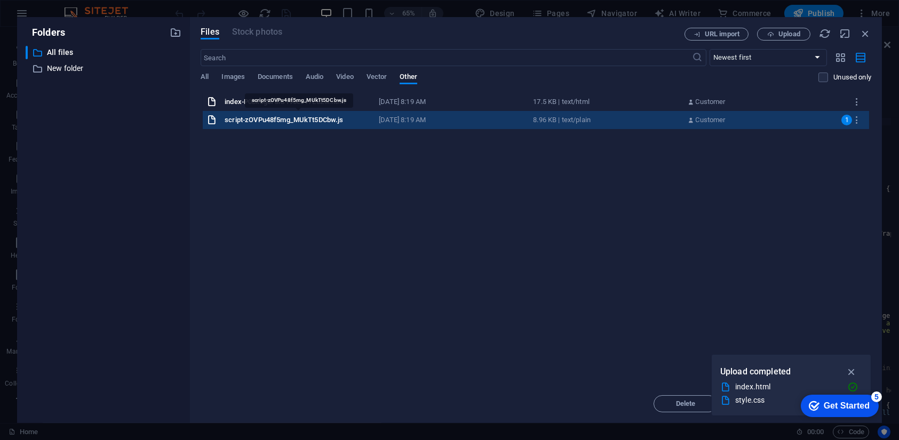
click at [329, 116] on div "script-zOVPu48f5mg_MUkTt5DCbw.js" at bounding box center [299, 120] width 148 height 10
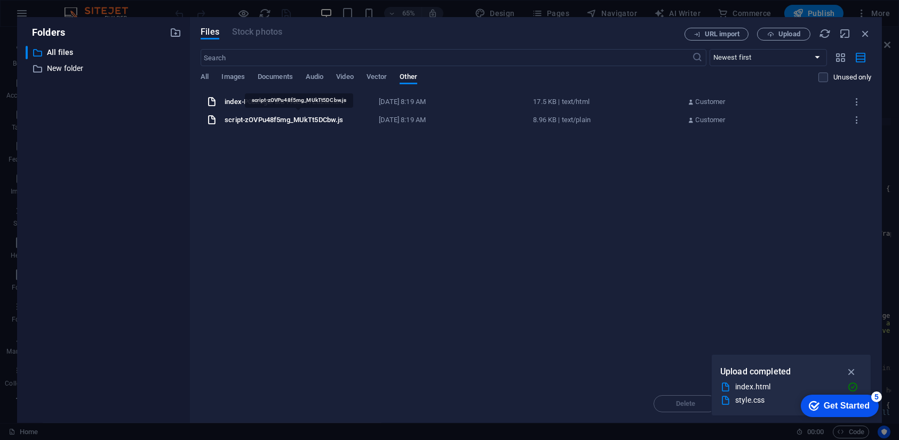
click at [329, 116] on div "script-zOVPu48f5mg_MUkTt5DCbw.js" at bounding box center [299, 120] width 148 height 10
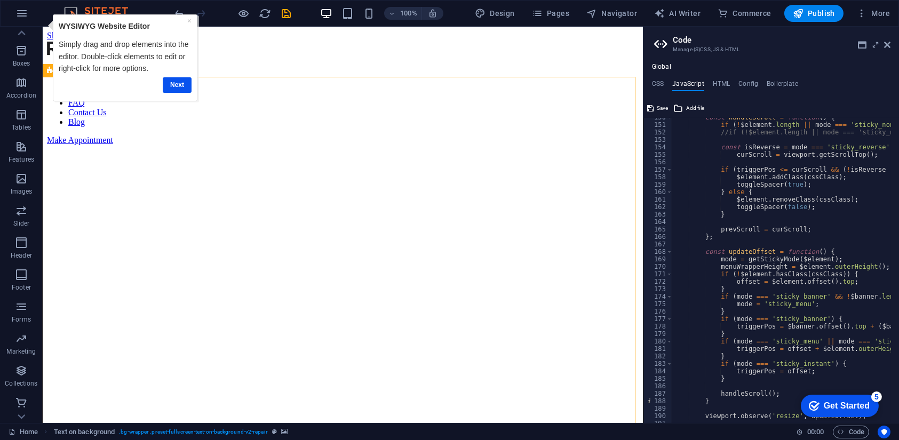
scroll to position [1136, 0]
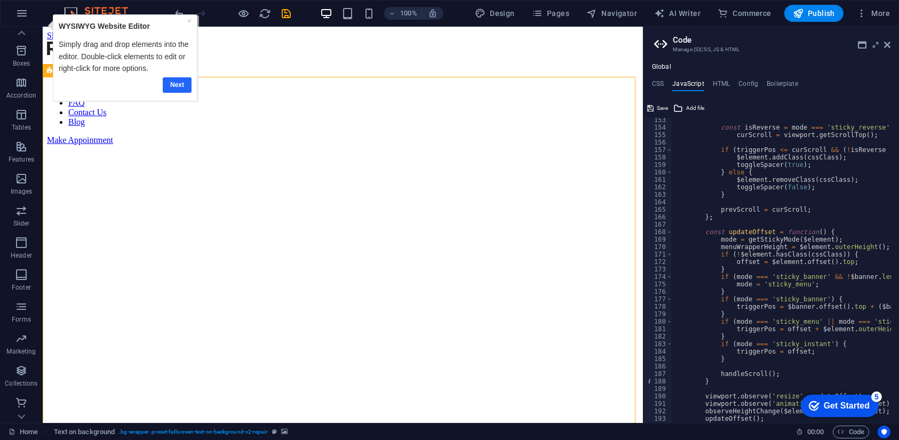
click at [172, 81] on link "Next" at bounding box center [176, 84] width 29 height 15
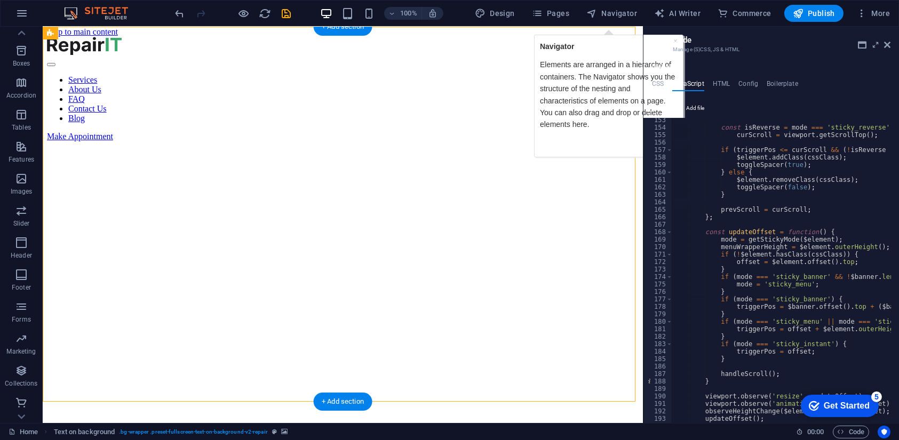
scroll to position [0, 0]
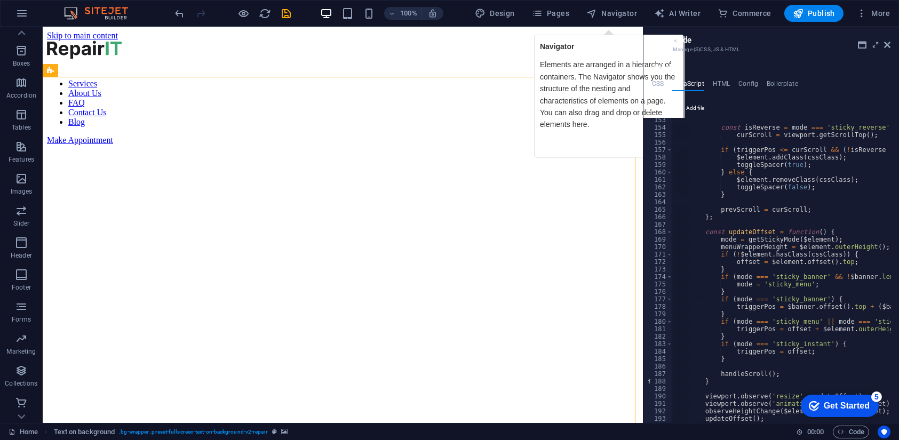
click at [702, 80] on h4 "JavaScript" at bounding box center [687, 86] width 31 height 12
click at [699, 80] on h4 "JavaScript" at bounding box center [687, 86] width 31 height 12
click at [675, 38] on h2 "Code" at bounding box center [782, 40] width 218 height 10
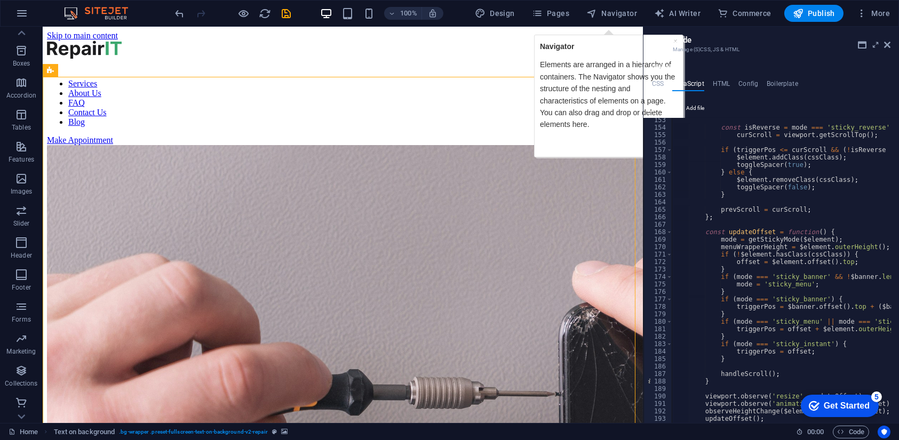
click at [675, 43] on h2 "Code" at bounding box center [782, 40] width 218 height 10
click at [644, 31] on div at bounding box center [644, 225] width 2 height 396
click at [640, 30] on div "× Navigator Elements are arranged in a hierarchy of containers. The Navigator s…" at bounding box center [608, 92] width 153 height 132
type textarea "};"
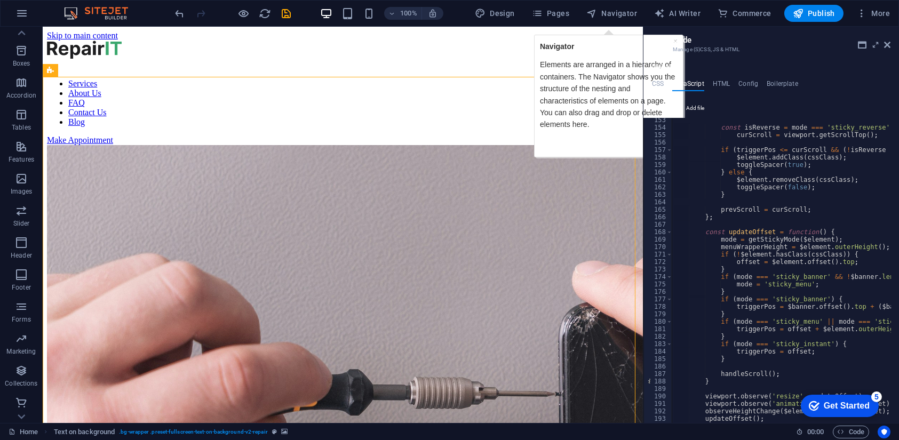
click at [794, 217] on div "const isReverse = mode === 'sticky_reverse' , curScroll = viewport . getScrollT…" at bounding box center [917, 272] width 490 height 313
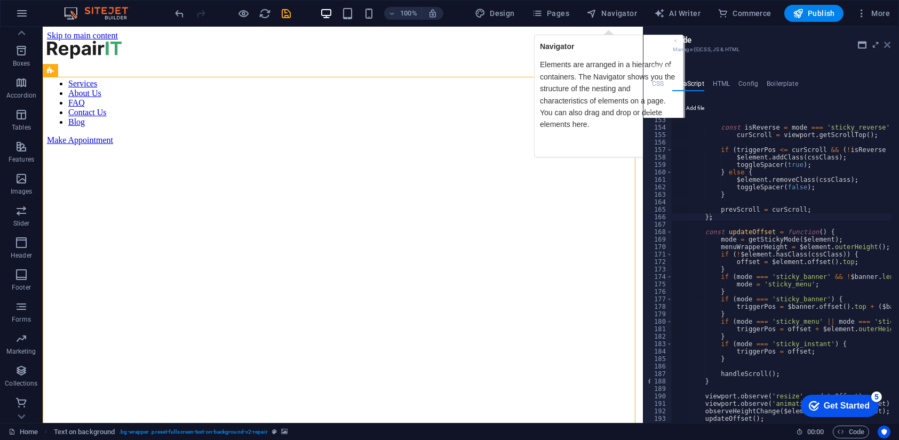
click at [888, 41] on icon at bounding box center [887, 45] width 6 height 9
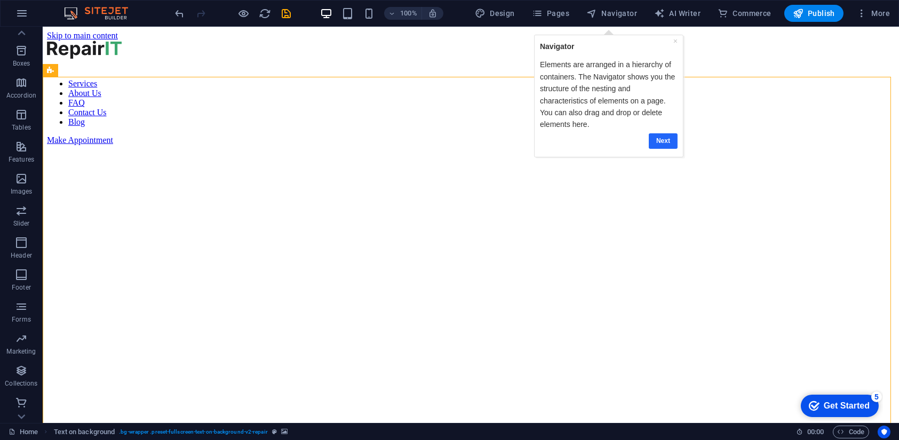
click at [670, 138] on link "Next" at bounding box center [663, 140] width 29 height 15
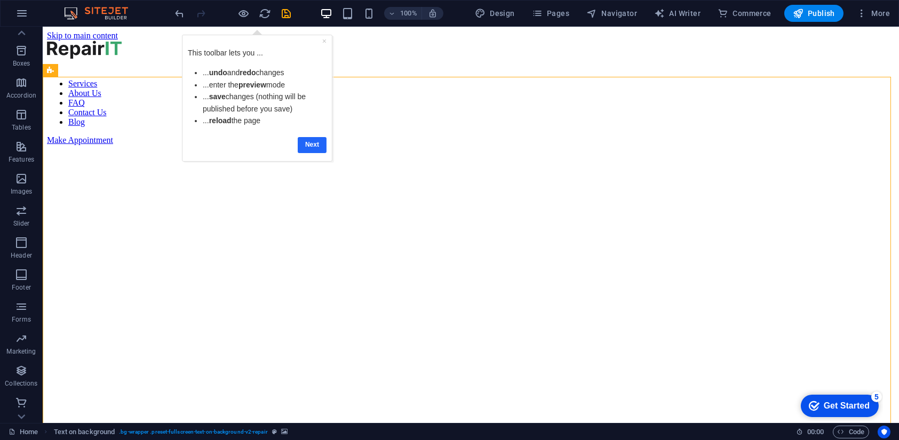
click at [313, 141] on link "Next" at bounding box center [312, 144] width 29 height 15
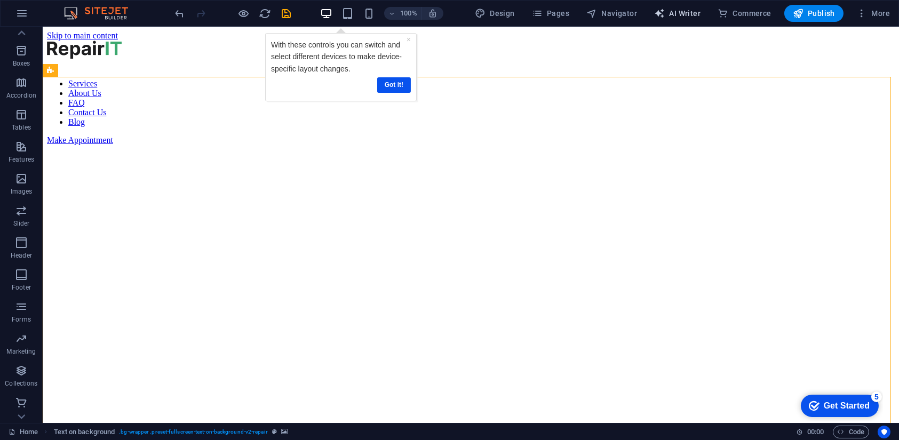
click at [659, 18] on icon "button" at bounding box center [659, 13] width 11 height 11
select select "English"
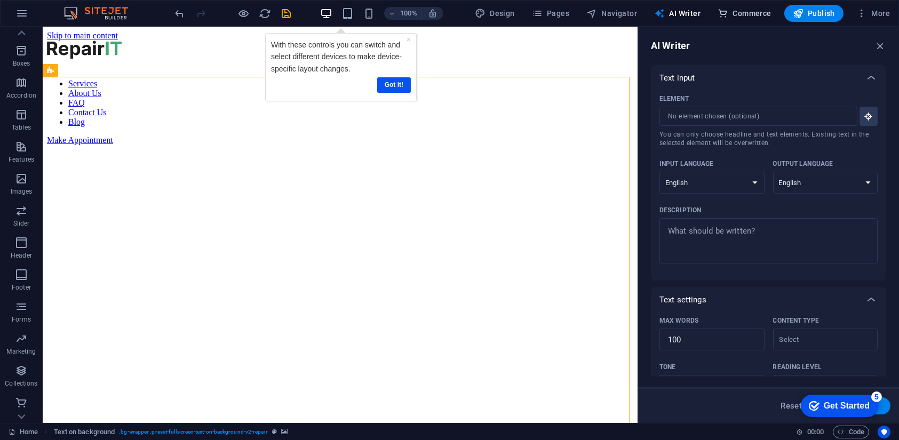
click at [747, 6] on button "Commerce" at bounding box center [744, 13] width 62 height 17
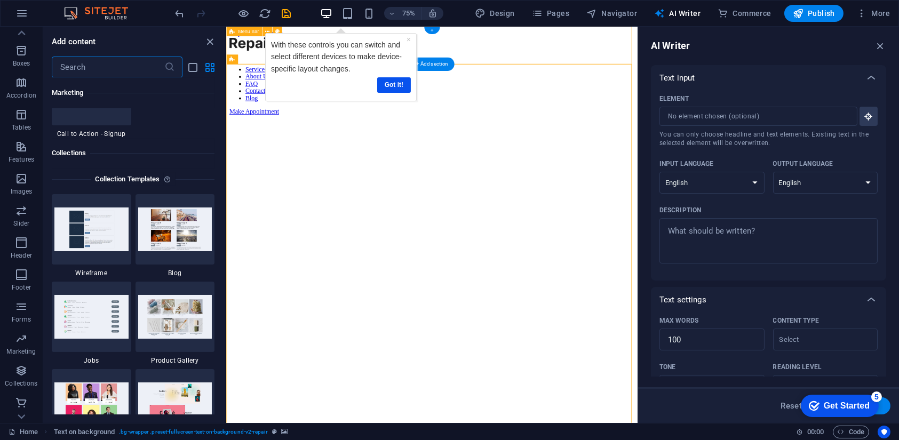
scroll to position [10277, 0]
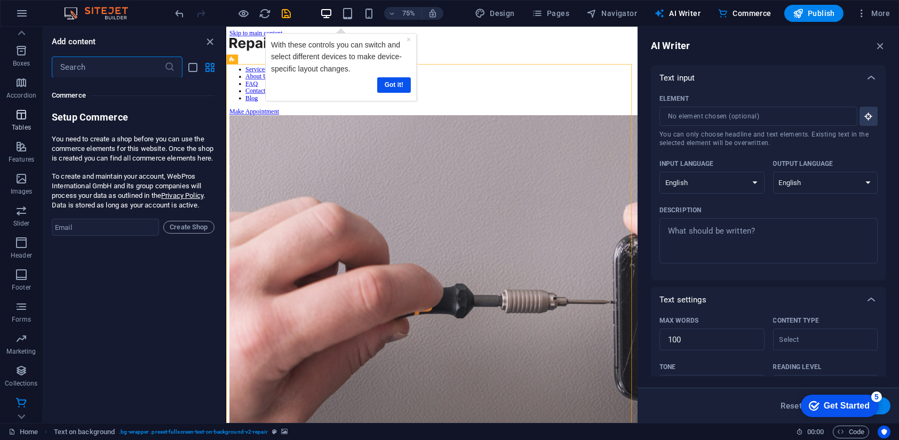
click at [21, 115] on icon "button" at bounding box center [21, 114] width 13 height 13
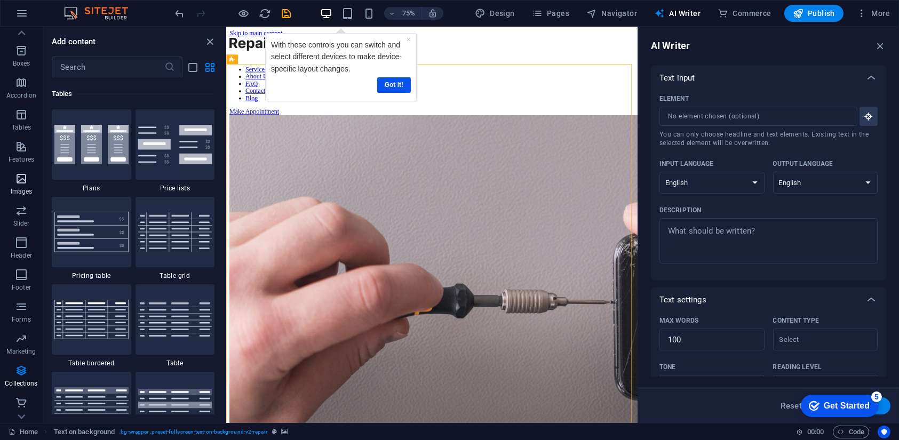
click at [25, 186] on span "Images" at bounding box center [21, 185] width 43 height 26
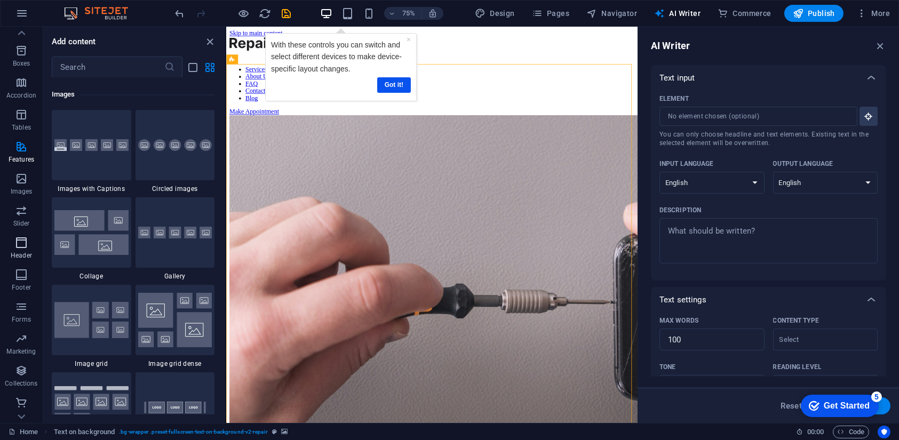
click at [29, 249] on span "Header" at bounding box center [21, 249] width 43 height 26
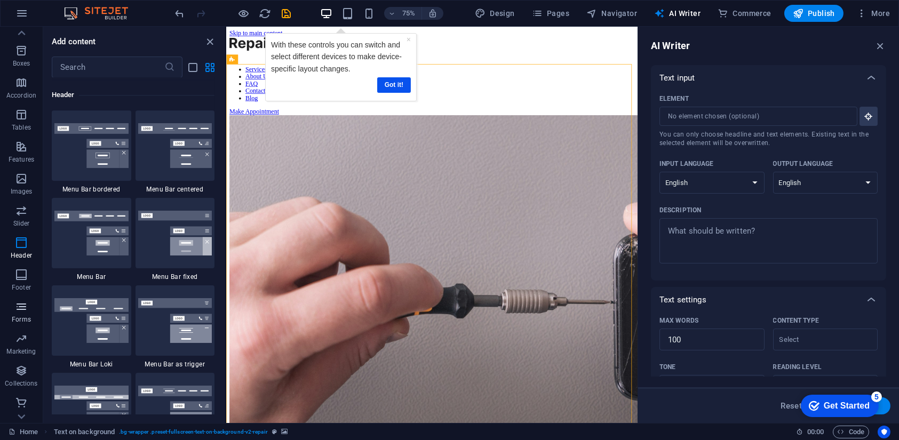
click at [22, 315] on p "Forms" at bounding box center [21, 319] width 19 height 9
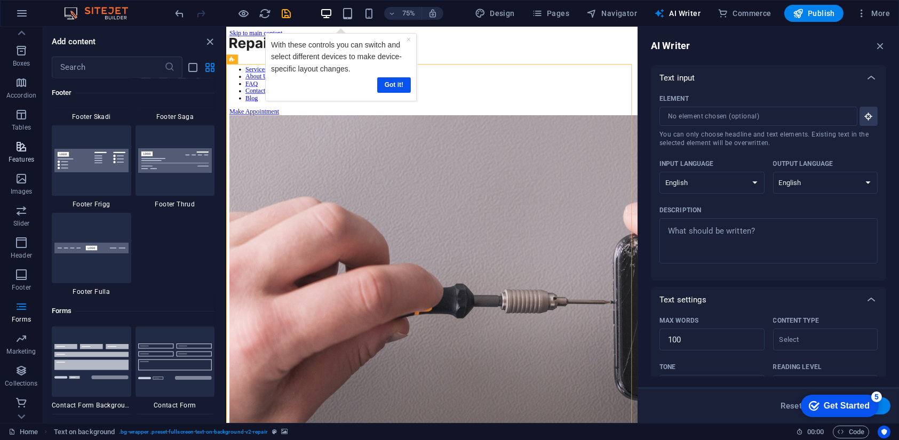
scroll to position [7786, 0]
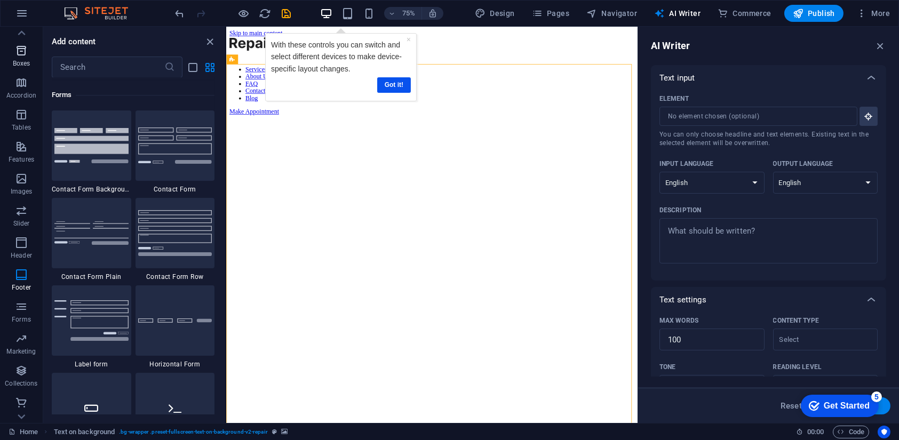
click at [19, 49] on icon "button" at bounding box center [21, 50] width 13 height 13
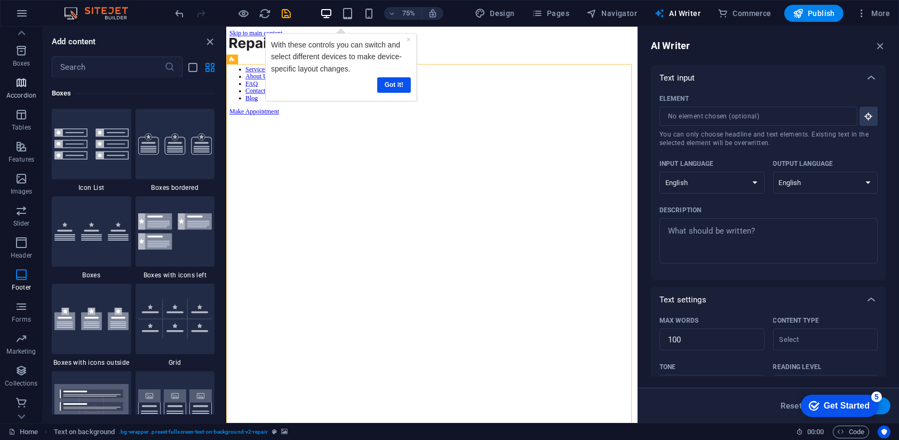
click at [27, 94] on p "Accordion" at bounding box center [21, 95] width 30 height 9
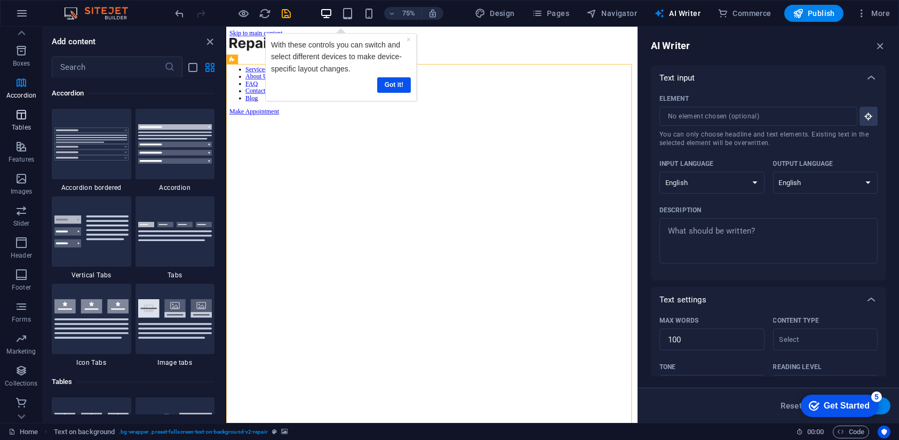
click at [29, 108] on span "Tables" at bounding box center [21, 121] width 43 height 26
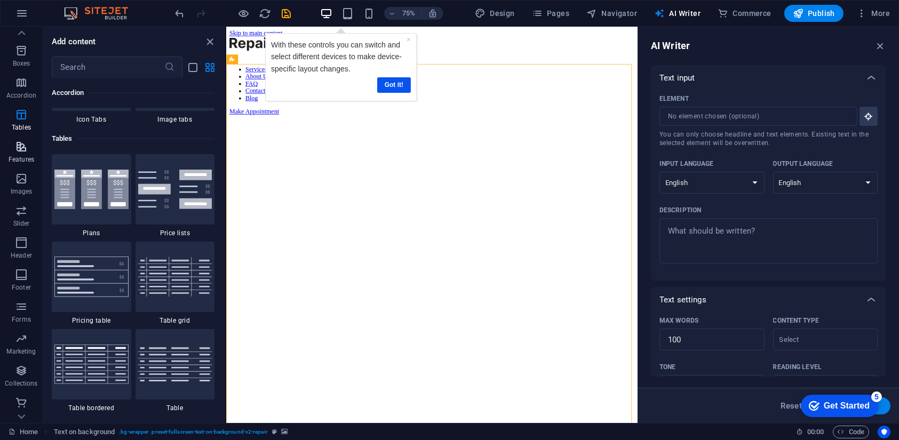
scroll to position [3694, 0]
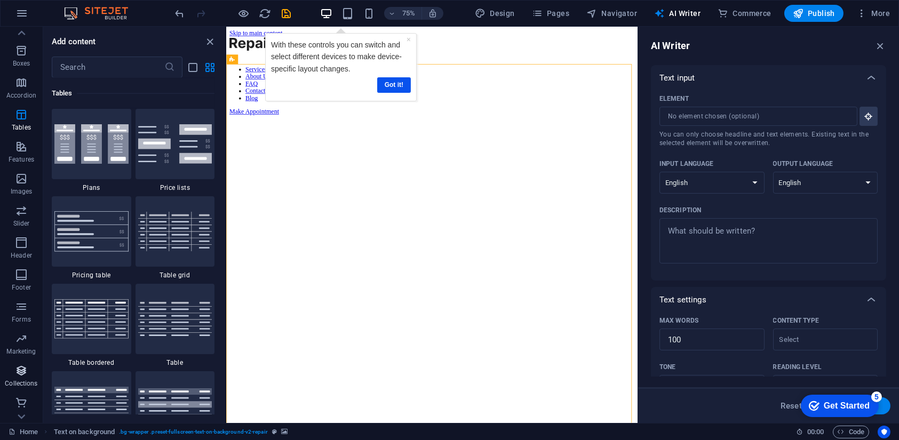
click at [25, 384] on p "Collections" at bounding box center [21, 383] width 33 height 9
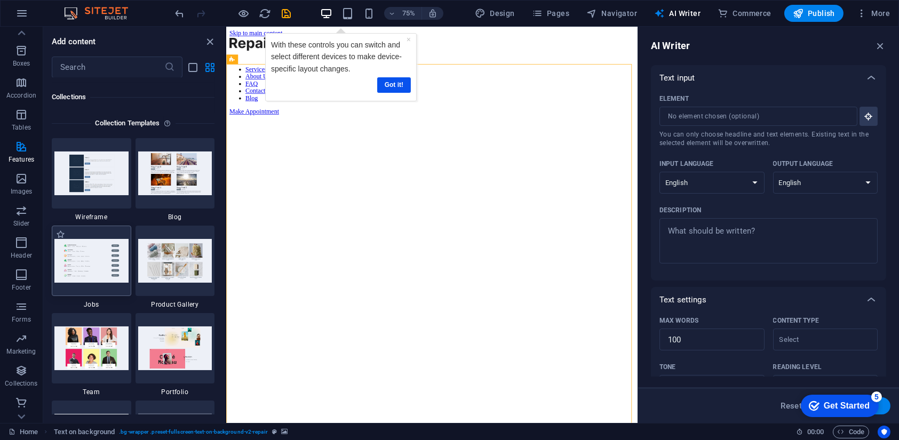
scroll to position [9762, 0]
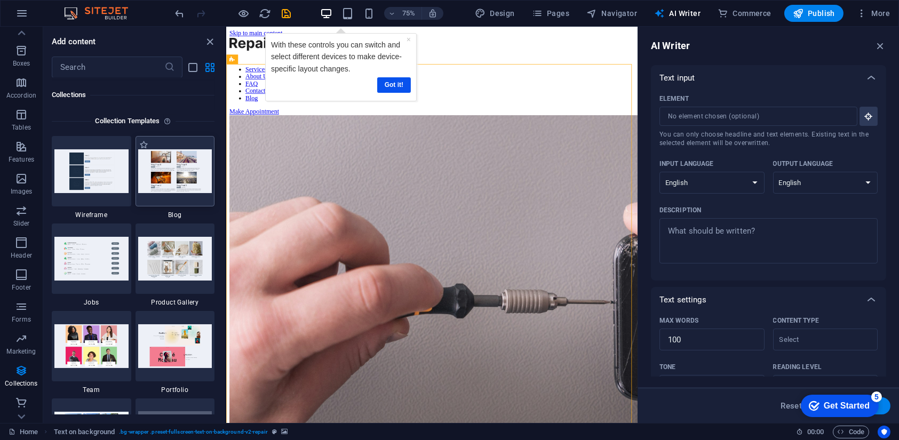
click at [198, 172] on img at bounding box center [175, 170] width 74 height 43
click at [558, 10] on span "Pages" at bounding box center [550, 13] width 37 height 11
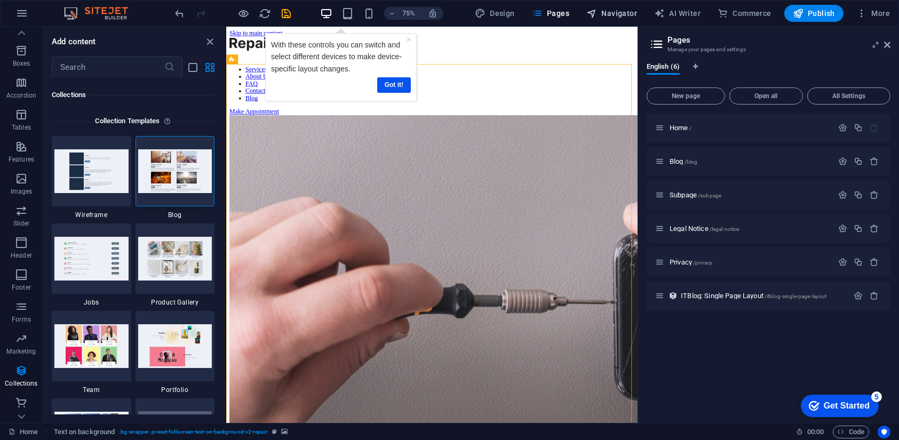
click at [630, 13] on span "Navigator" at bounding box center [611, 13] width 51 height 11
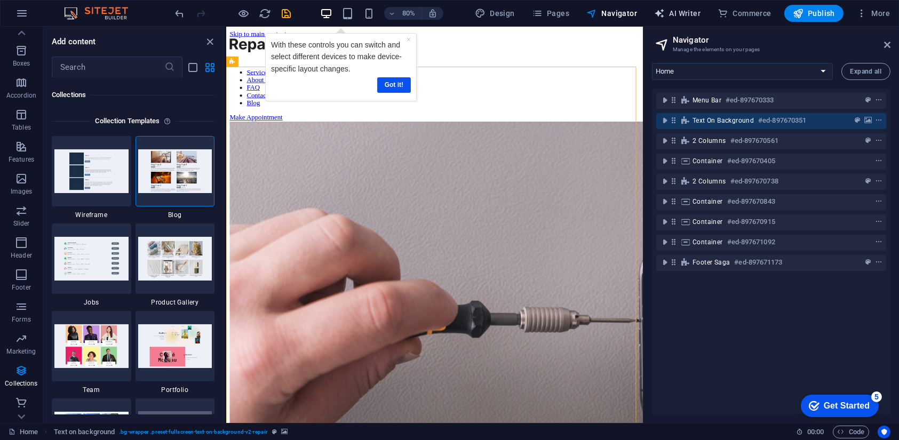
click at [678, 13] on span "AI Writer" at bounding box center [677, 13] width 46 height 11
select select "English"
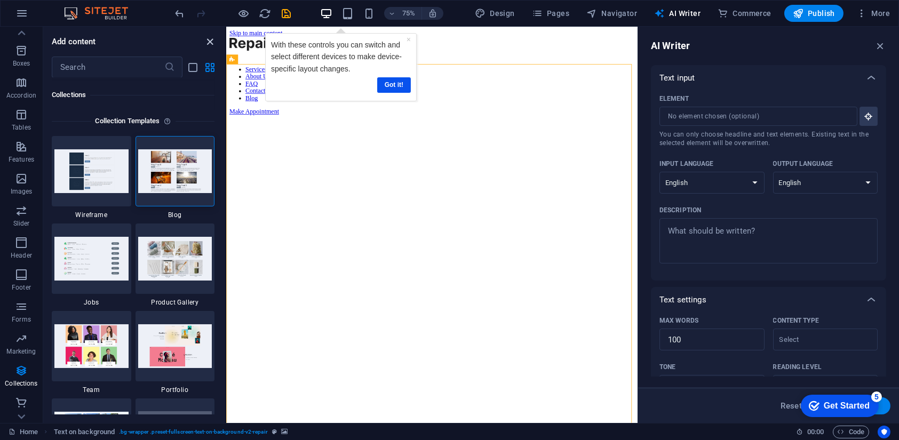
click at [213, 46] on icon "close panel" at bounding box center [210, 42] width 12 height 12
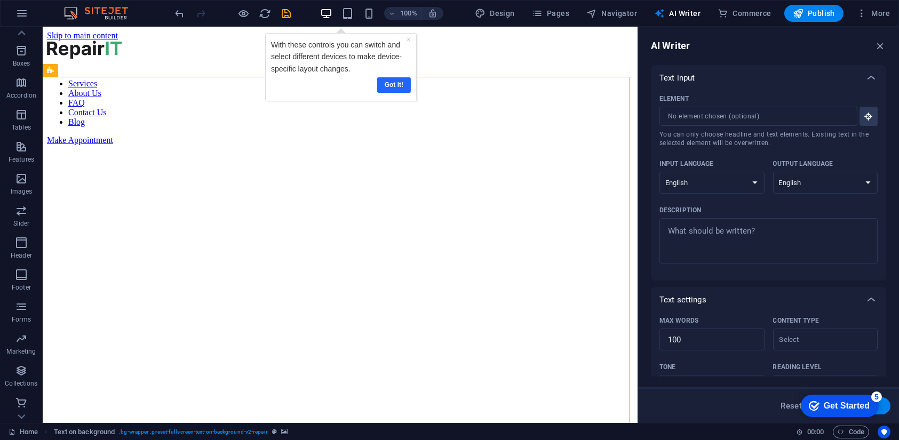
click at [394, 86] on link "Got it!" at bounding box center [394, 84] width 34 height 15
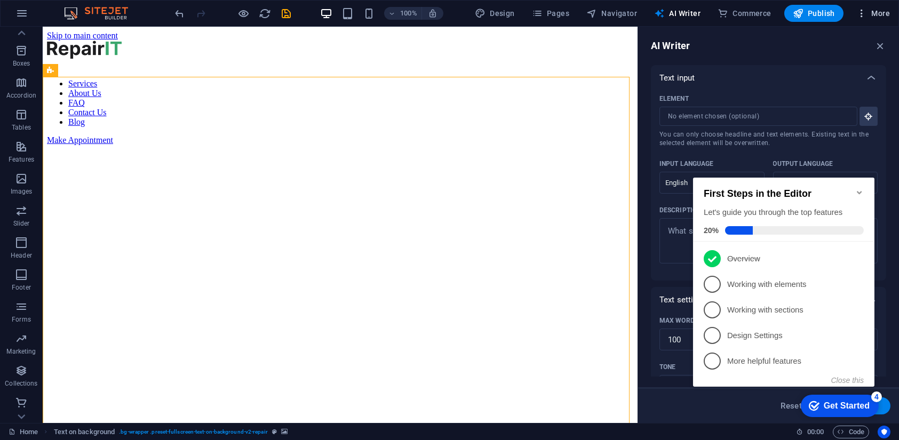
click at [861, 11] on icon "button" at bounding box center [861, 13] width 11 height 11
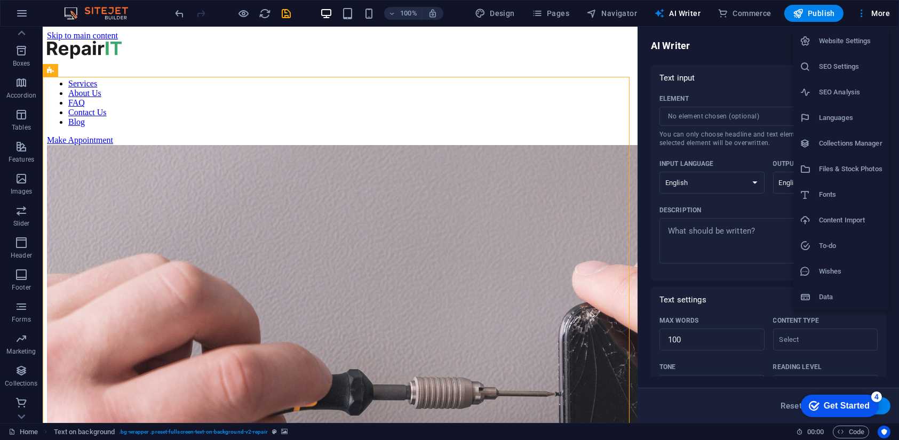
click at [148, 9] on div at bounding box center [449, 220] width 899 height 440
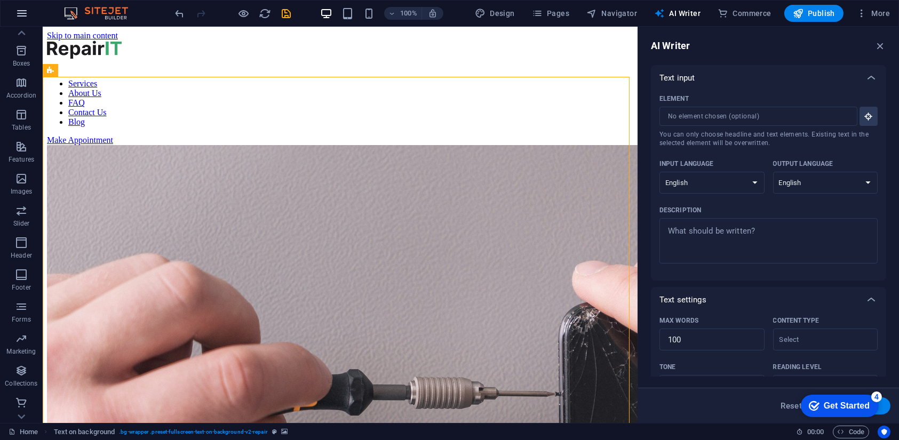
click at [27, 7] on icon "button" at bounding box center [21, 13] width 13 height 13
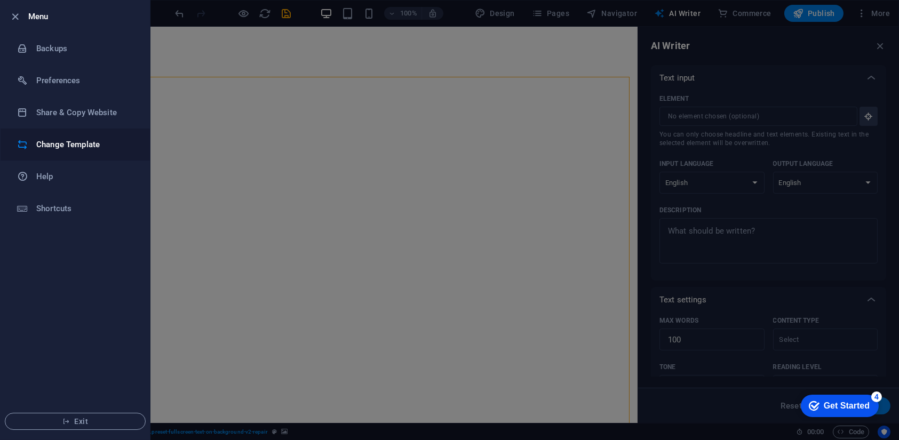
click at [116, 135] on li "Change Template" at bounding box center [75, 145] width 149 height 32
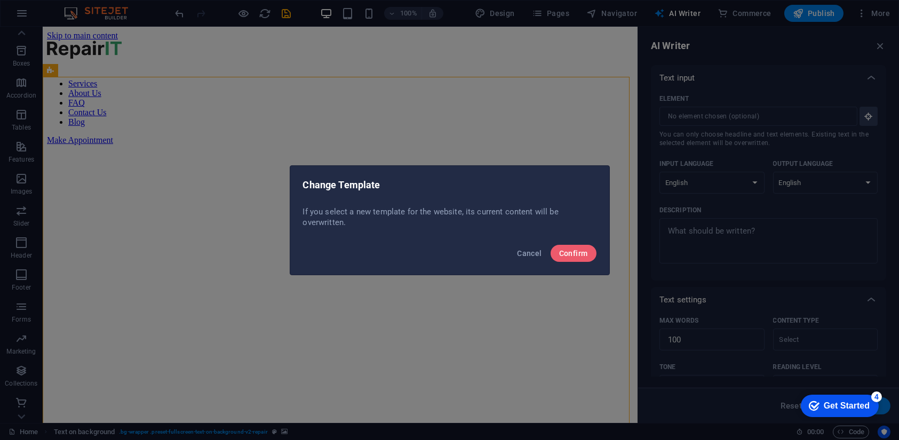
click at [579, 241] on div "Cancel Confirm" at bounding box center [449, 256] width 319 height 36
click at [575, 255] on span "Confirm" at bounding box center [573, 253] width 29 height 9
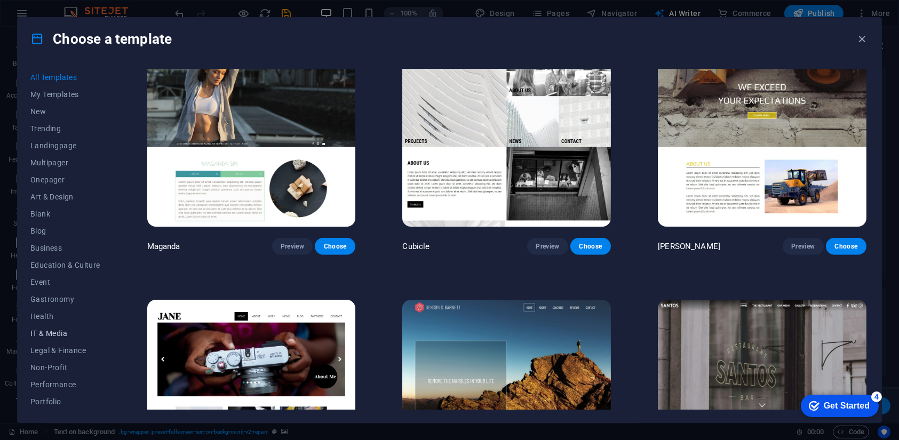
click at [54, 338] on button "IT & Media" at bounding box center [65, 333] width 70 height 17
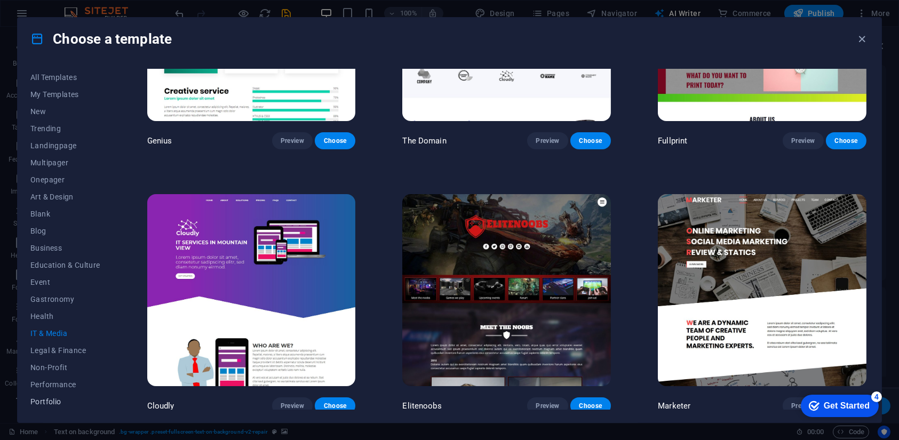
scroll to position [0, 0]
click at [73, 92] on span "My Templates" at bounding box center [65, 94] width 70 height 9
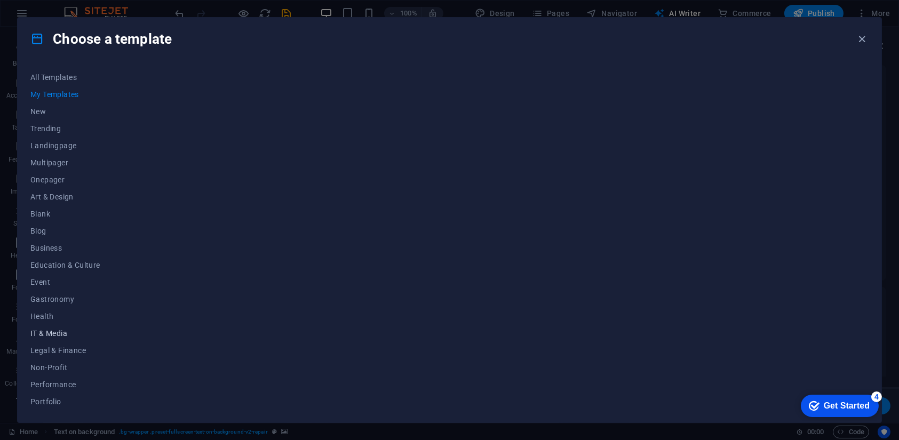
click at [50, 332] on span "IT & Media" at bounding box center [65, 333] width 70 height 9
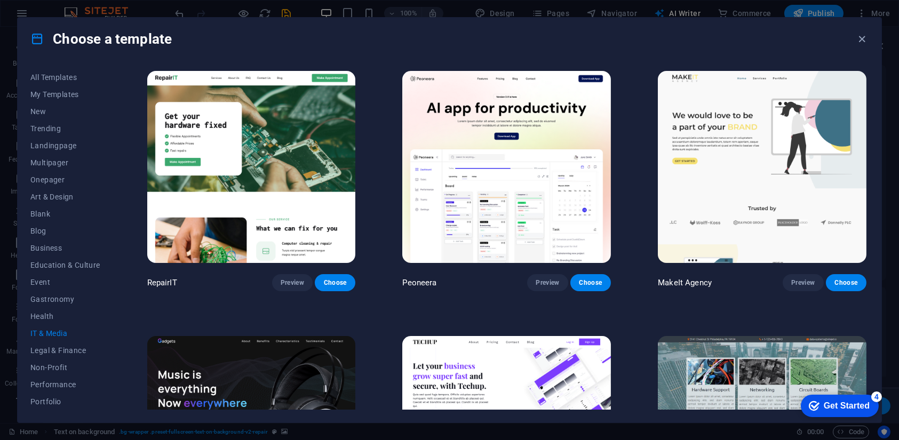
click at [507, 156] on img at bounding box center [506, 167] width 209 height 192
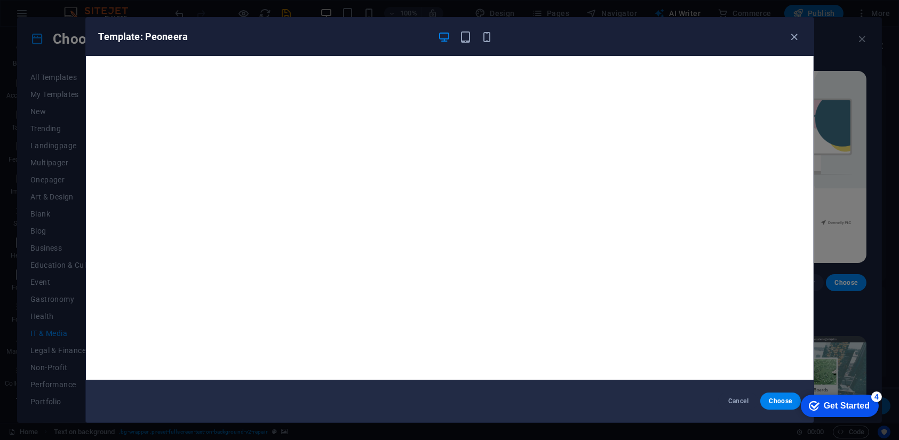
scroll to position [2, 0]
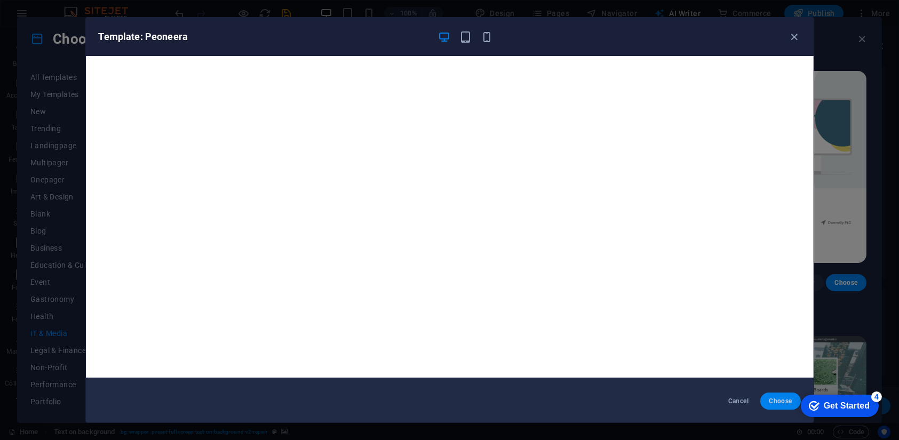
click at [776, 404] on span "Choose" at bounding box center [780, 401] width 23 height 9
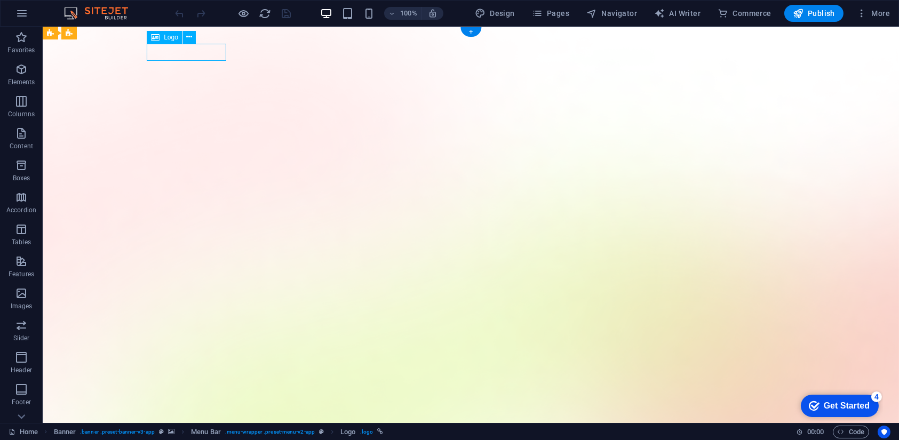
select select "px"
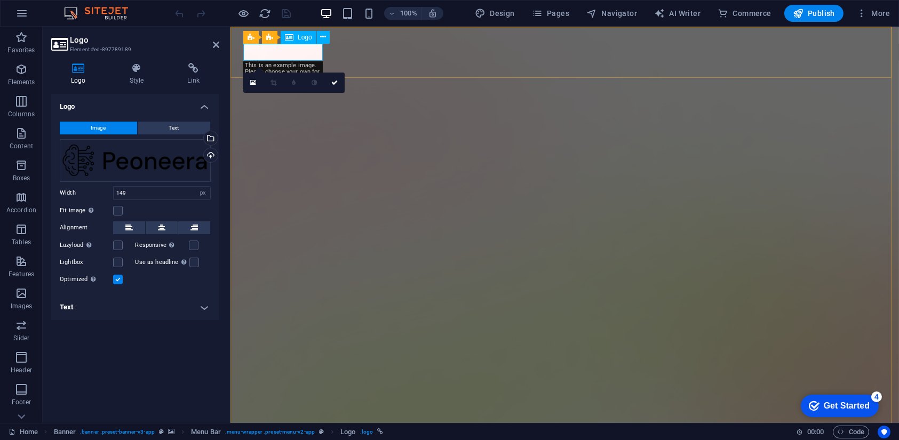
click at [305, 36] on span "Logo" at bounding box center [305, 37] width 14 height 6
click at [252, 80] on icon at bounding box center [253, 82] width 6 height 7
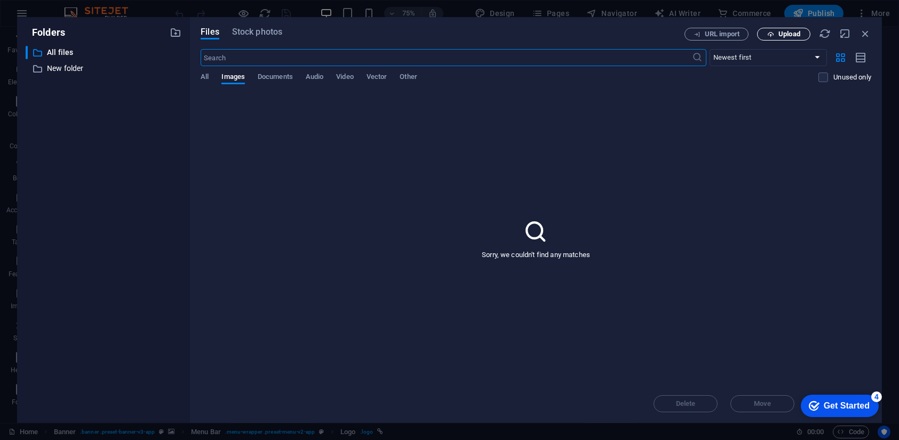
click at [777, 31] on span "Upload" at bounding box center [784, 34] width 44 height 7
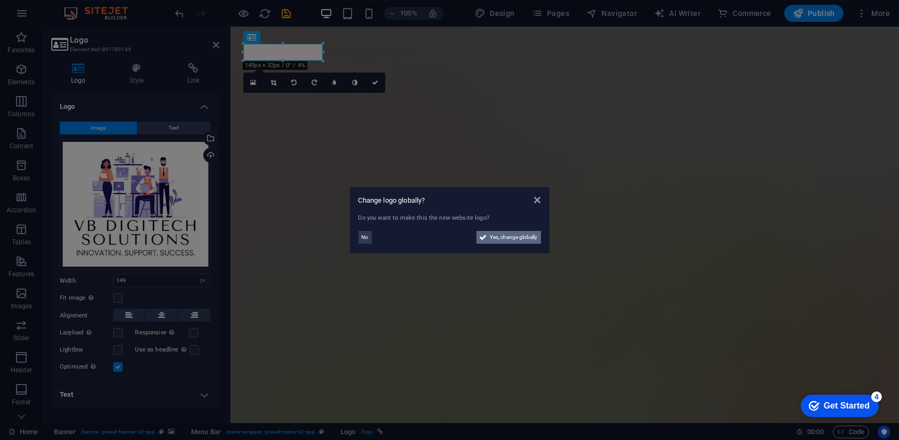
click at [506, 241] on span "Yes, change globally" at bounding box center [513, 237] width 47 height 13
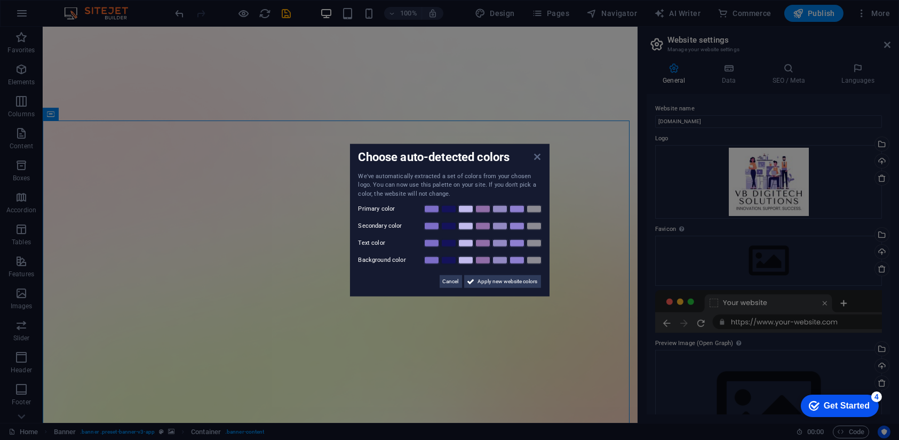
click at [537, 154] on icon at bounding box center [537, 156] width 6 height 9
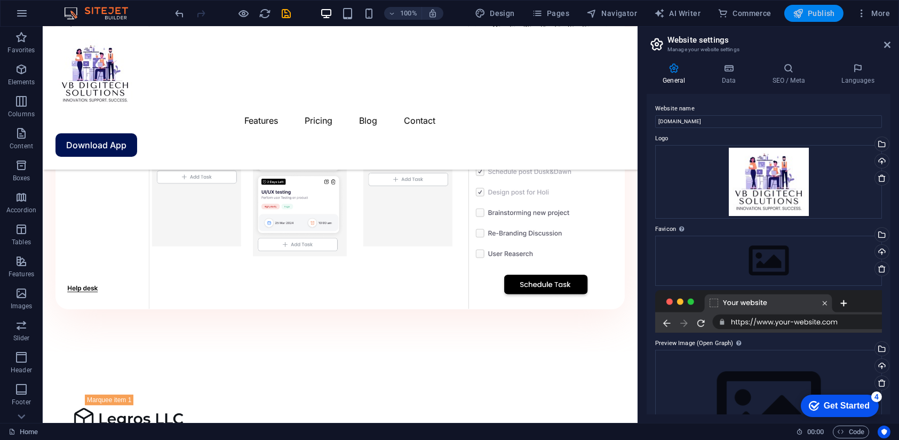
click at [820, 7] on button "Publish" at bounding box center [813, 13] width 59 height 17
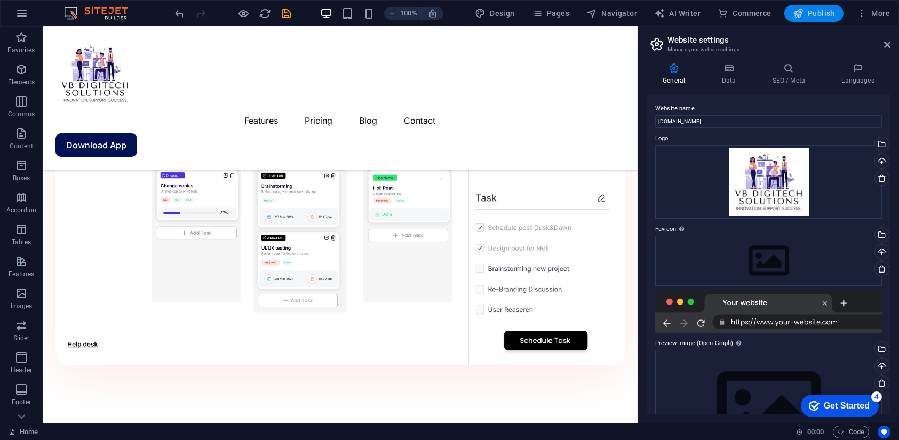
scroll to position [1080, 0]
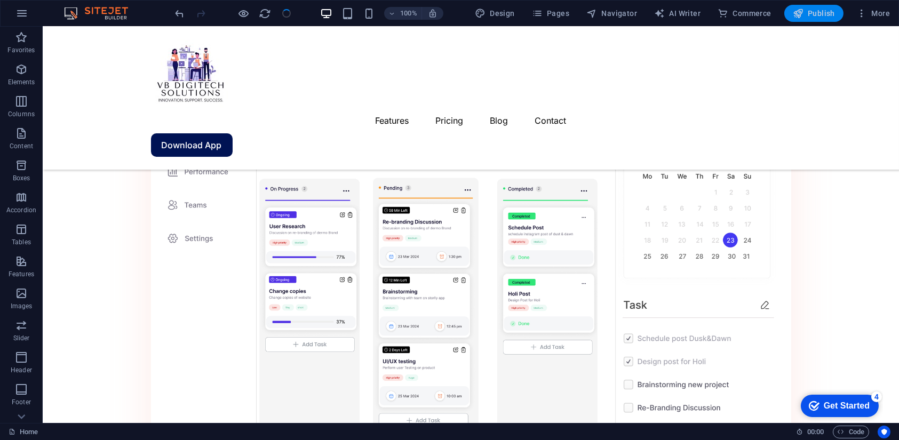
click at [810, 6] on button "Publish" at bounding box center [813, 13] width 59 height 17
